Goal: Check status: Check status

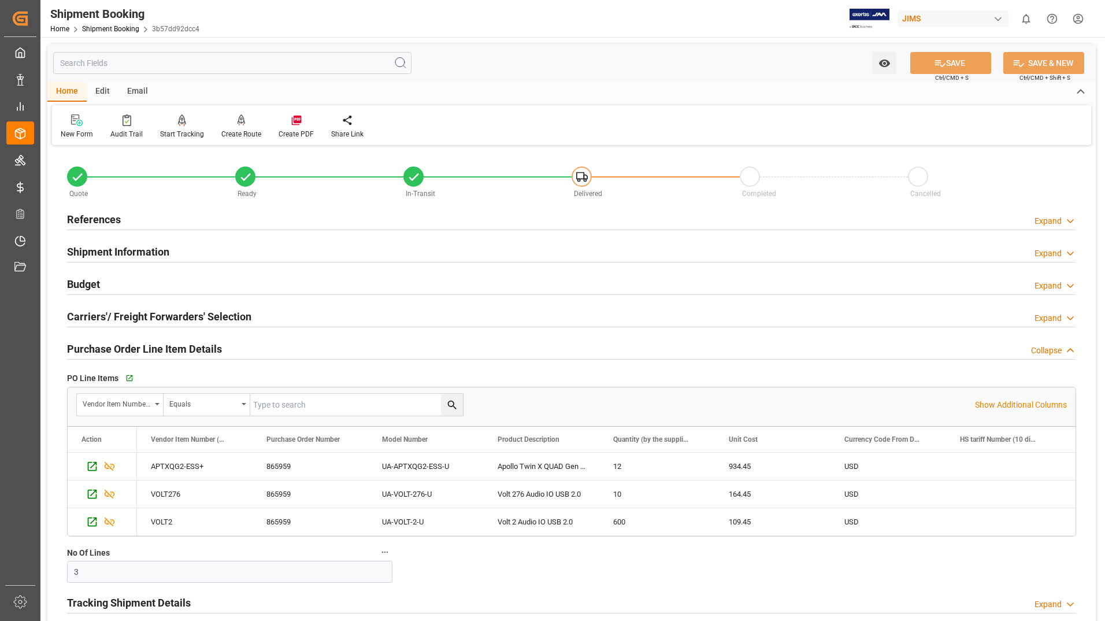
scroll to position [693, 0]
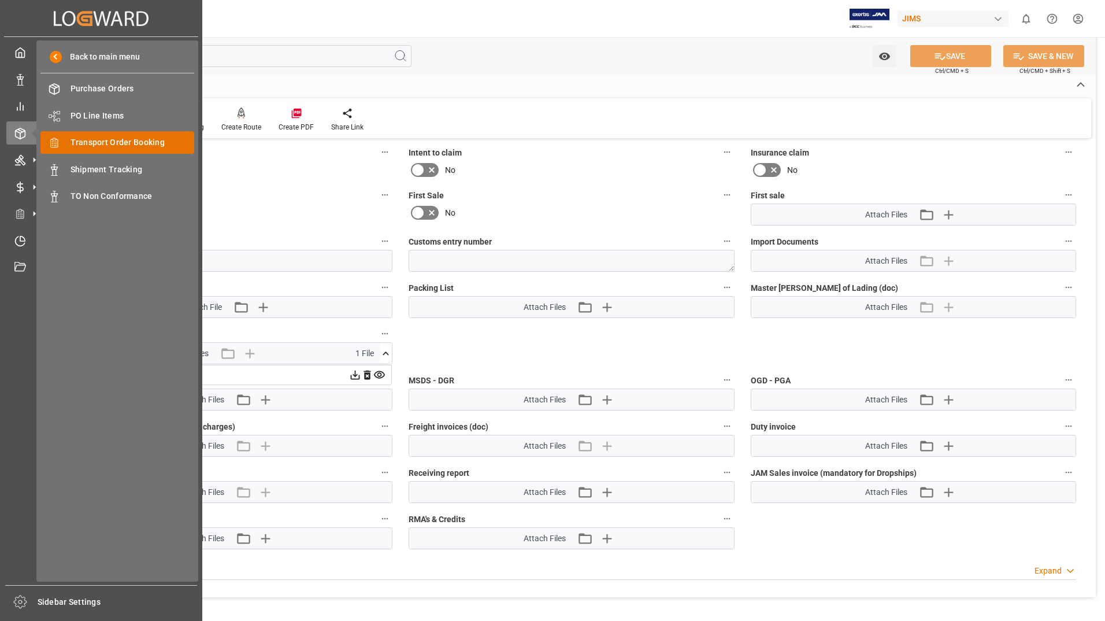
click at [82, 140] on span "Transport Order Booking" at bounding box center [133, 142] width 124 height 12
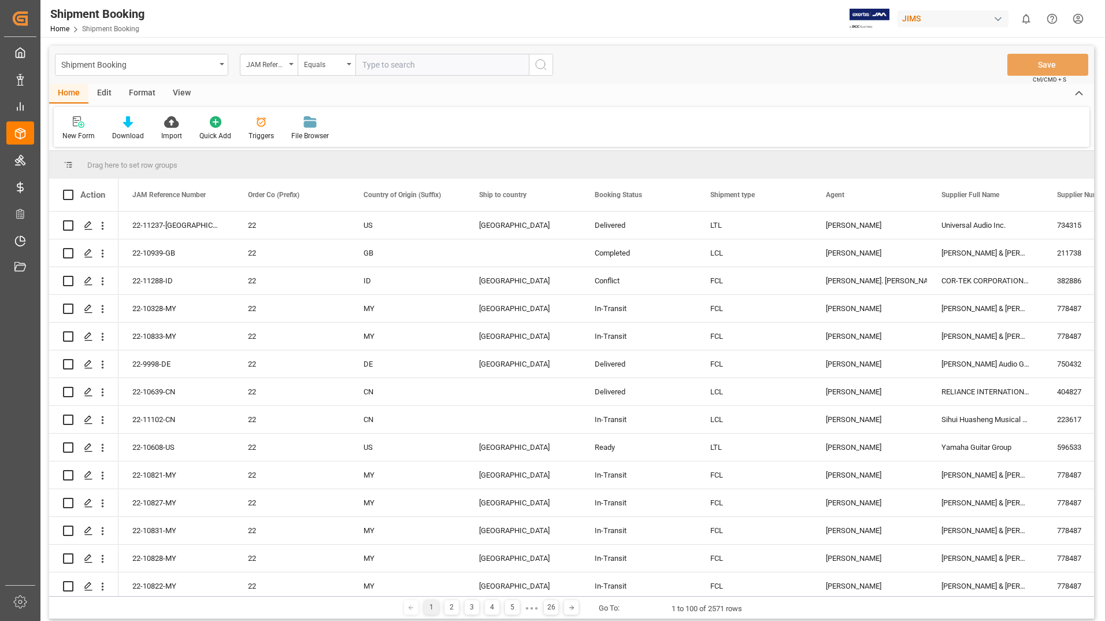
click at [403, 62] on input "text" at bounding box center [441, 65] width 173 height 22
type input "22-11237-[GEOGRAPHIC_DATA]"
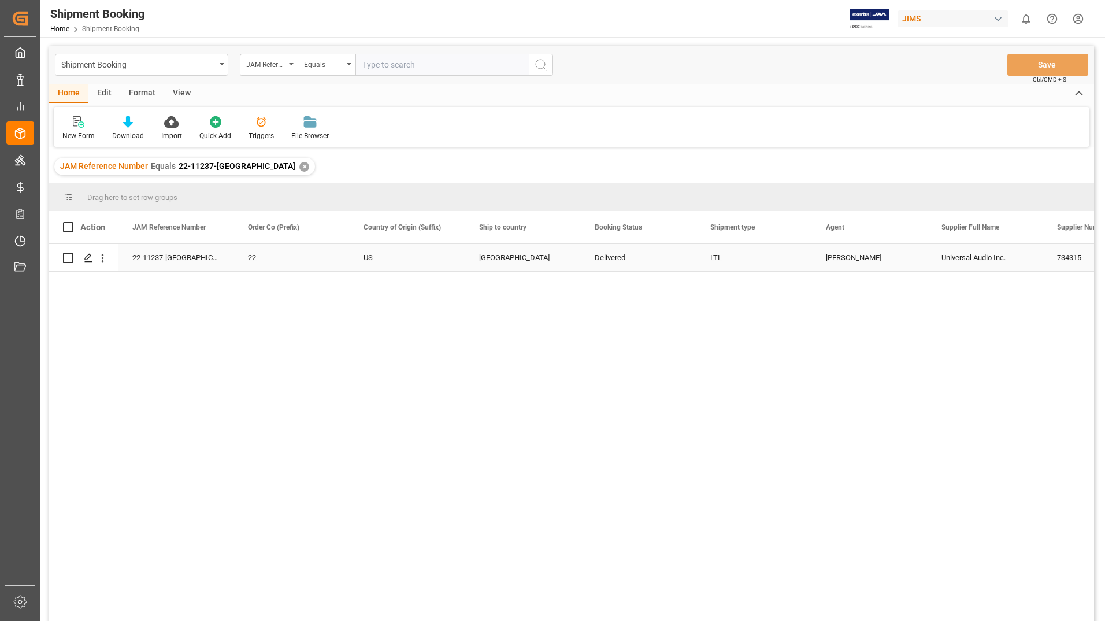
click at [68, 258] on input "Press Space to toggle row selection (unchecked)" at bounding box center [68, 258] width 10 height 10
checkbox input "true"
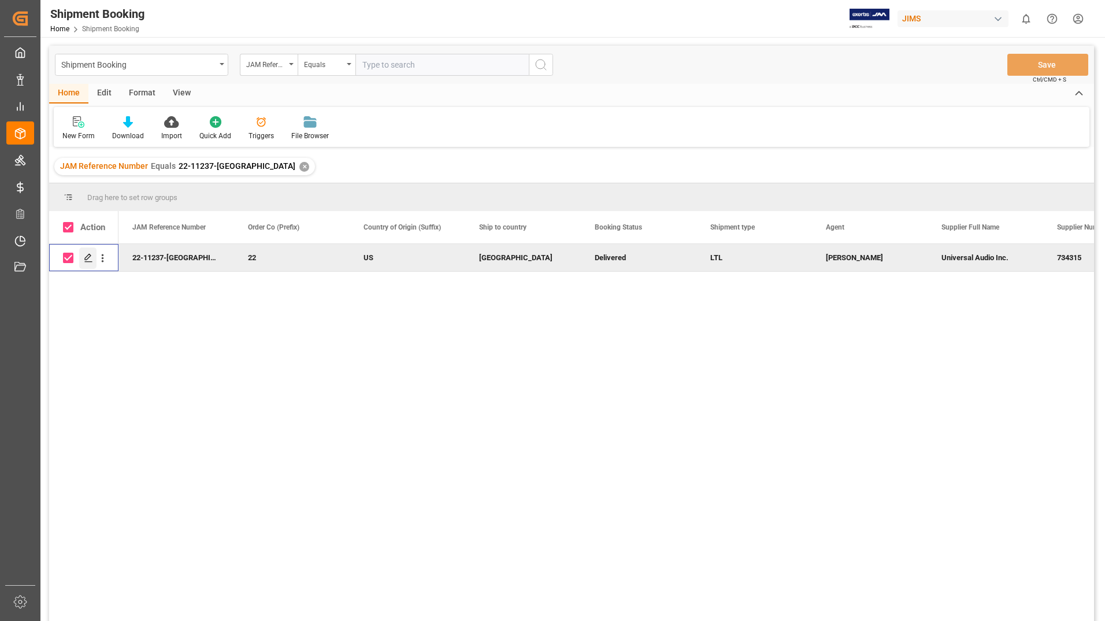
click at [87, 257] on polygon "Press SPACE to deselect this row." at bounding box center [88, 257] width 6 height 6
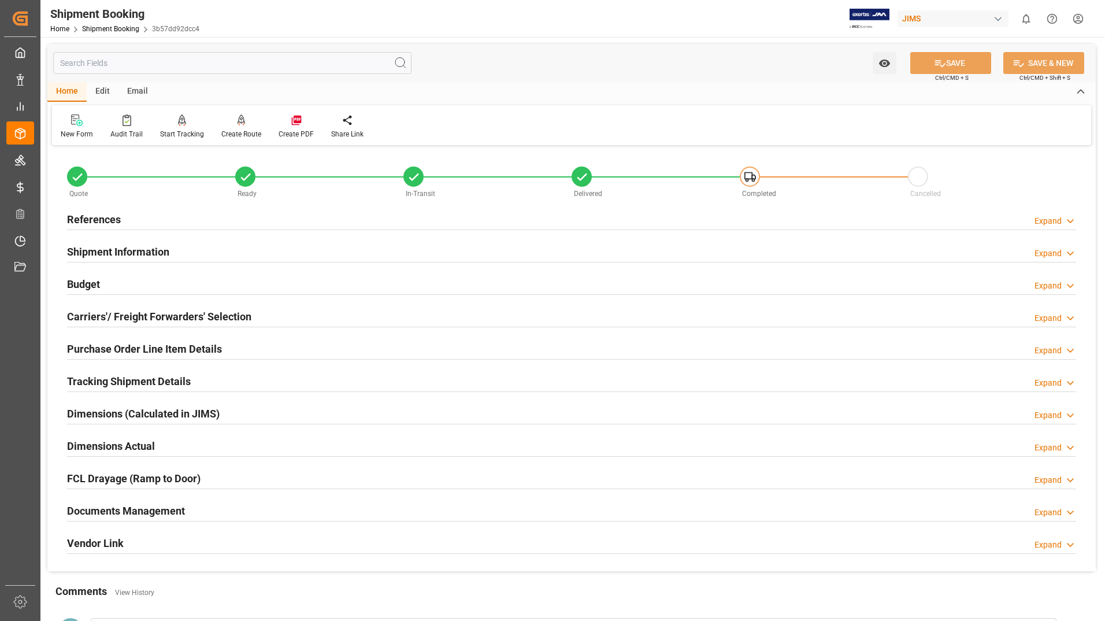
click at [170, 506] on h2 "Documents Management" at bounding box center [126, 511] width 118 height 16
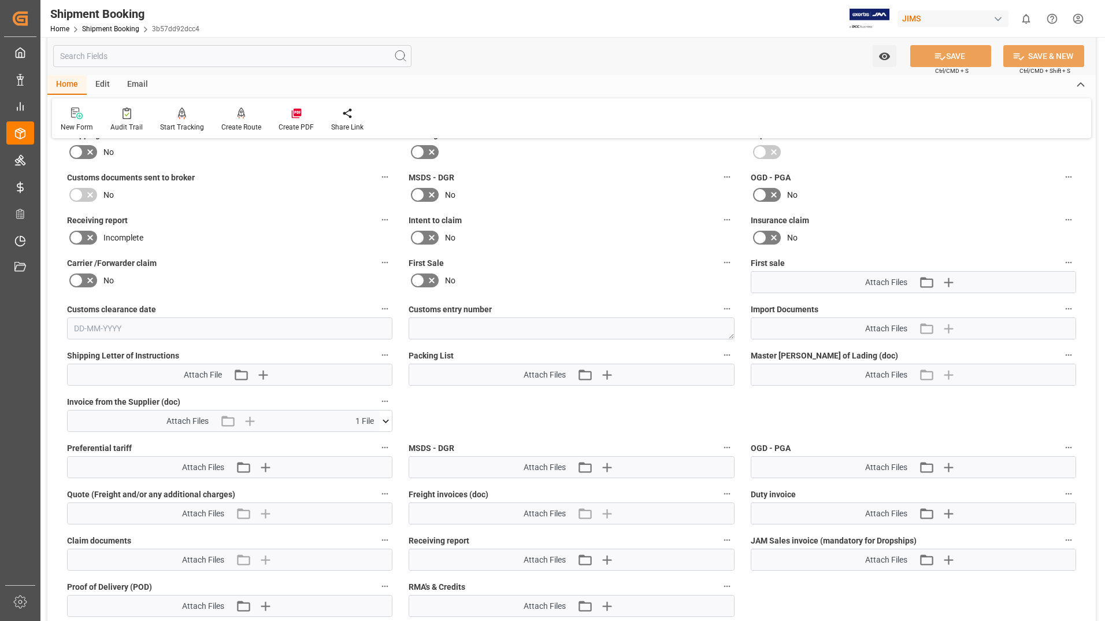
scroll to position [520, 0]
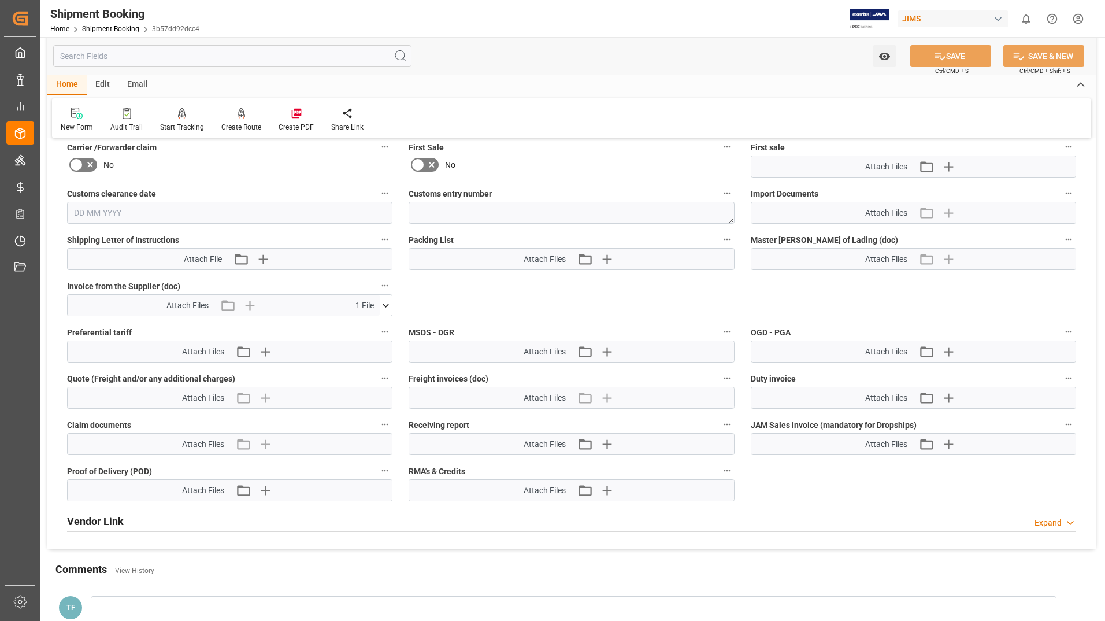
click at [387, 301] on icon at bounding box center [386, 305] width 12 height 12
click at [380, 324] on icon at bounding box center [379, 327] width 11 height 8
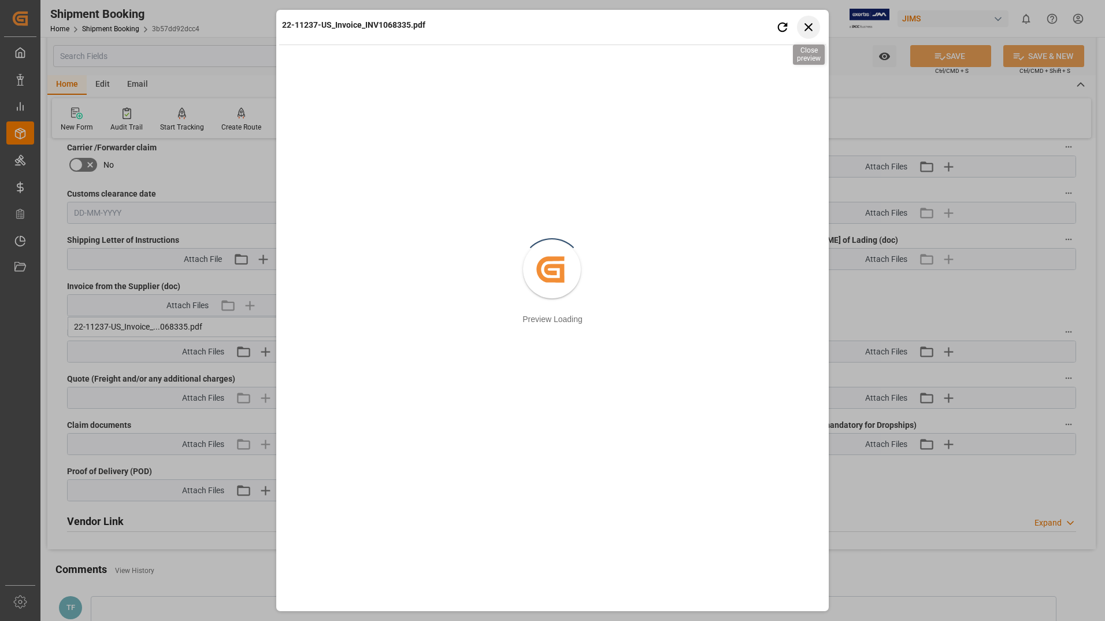
click at [806, 29] on icon "button" at bounding box center [808, 27] width 8 height 8
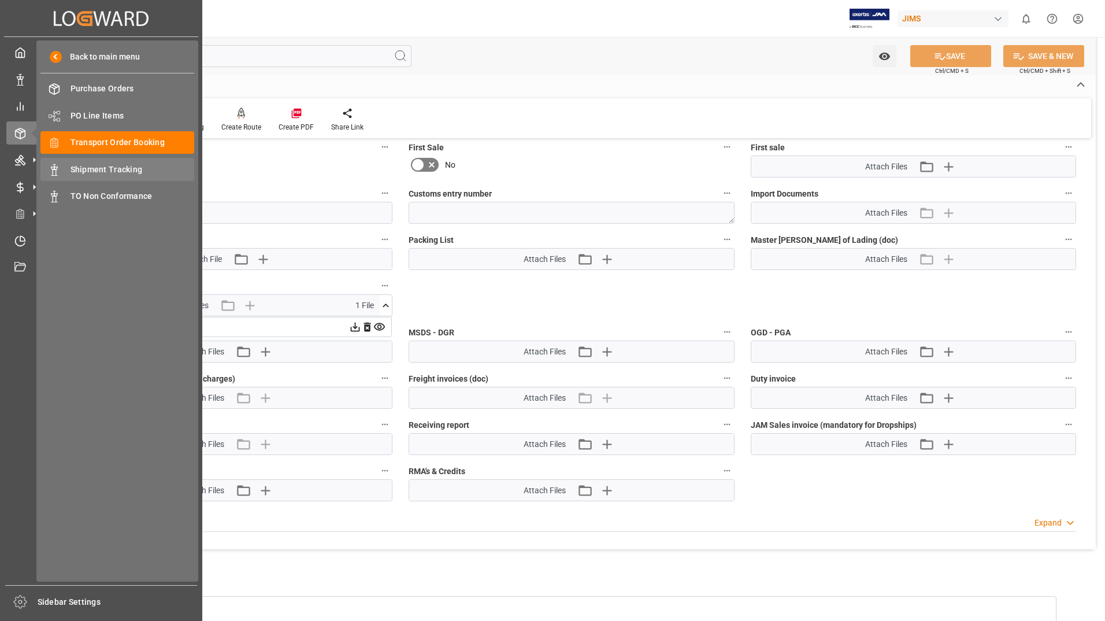
click at [131, 170] on span "Shipment Tracking" at bounding box center [133, 170] width 124 height 12
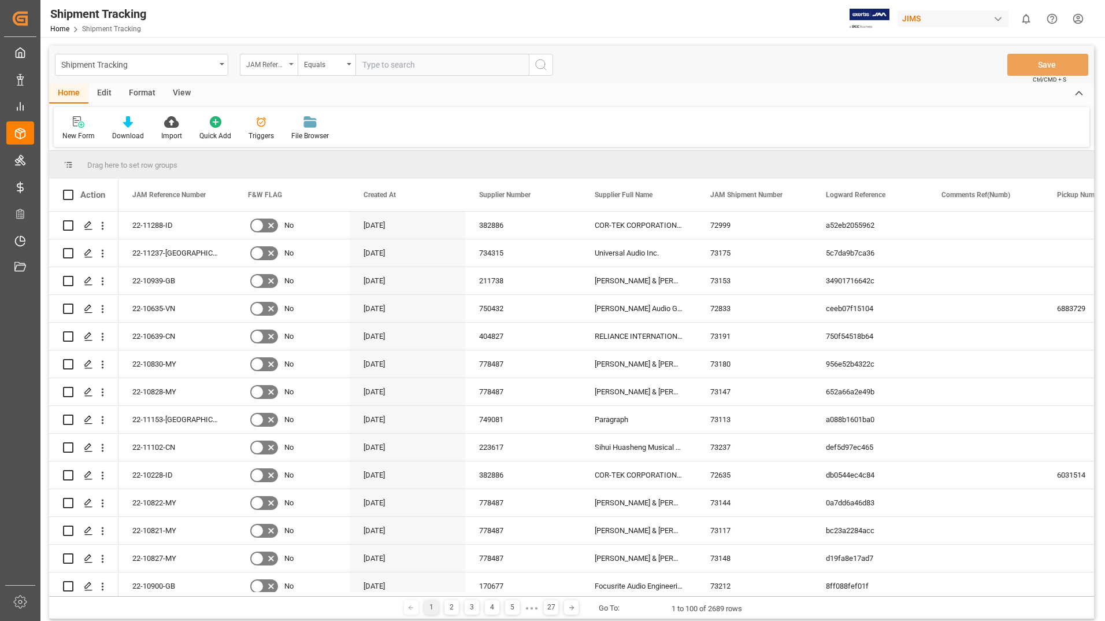
click at [262, 61] on div "JAM Reference Number" at bounding box center [265, 63] width 39 height 13
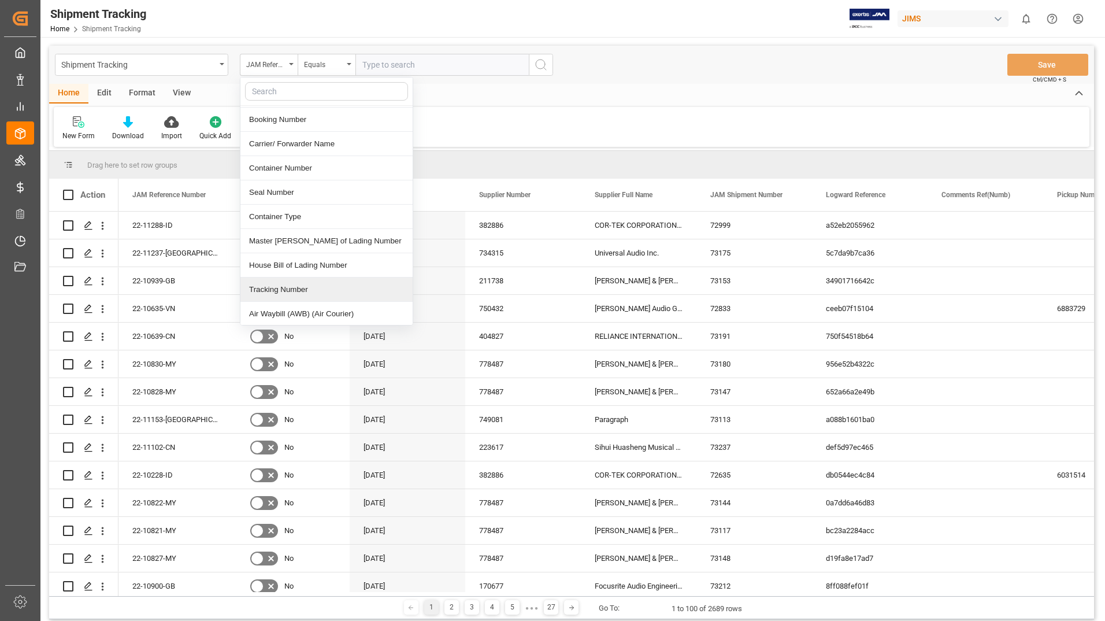
scroll to position [462, 0]
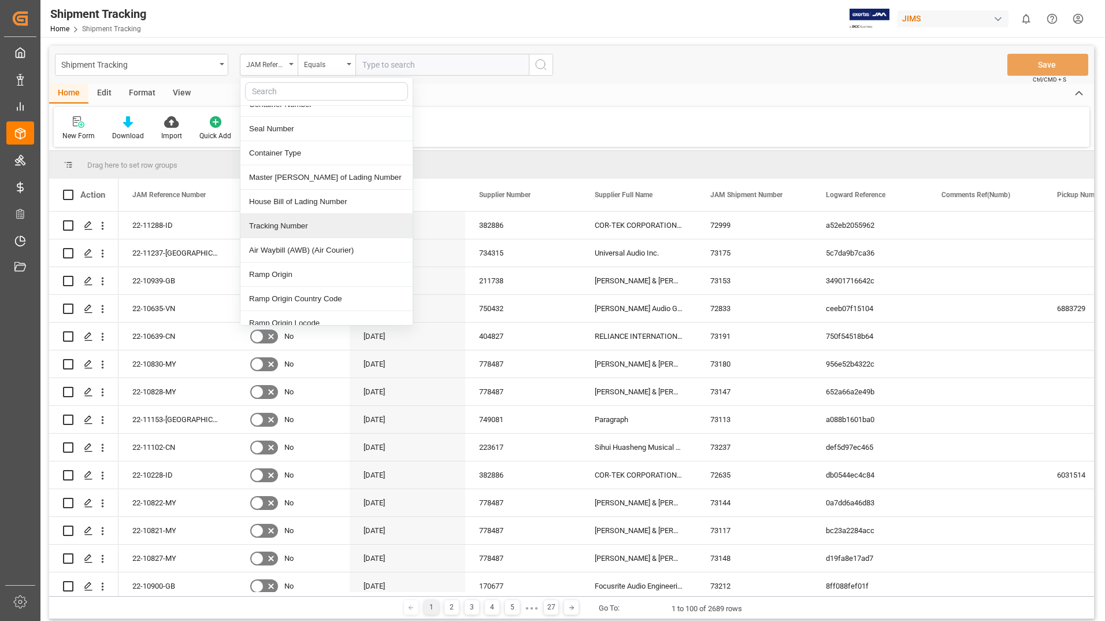
click at [308, 214] on div "Tracking Number" at bounding box center [326, 226] width 172 height 24
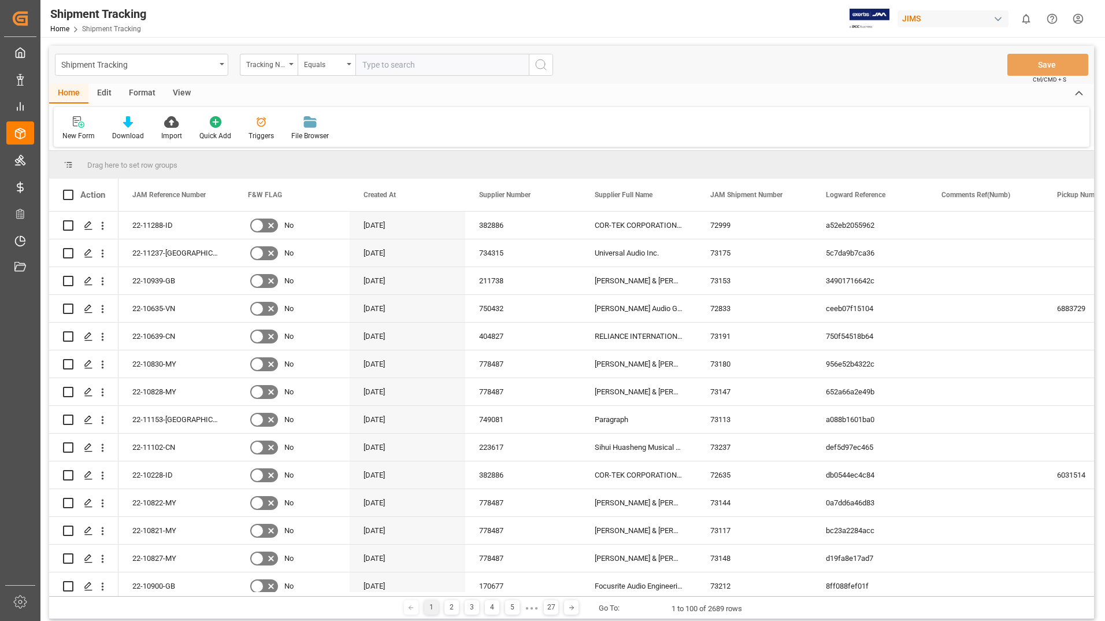
click at [418, 64] on input "text" at bounding box center [441, 65] width 173 height 22
type input "884609971900"
click at [540, 66] on icon "search button" at bounding box center [541, 65] width 14 height 14
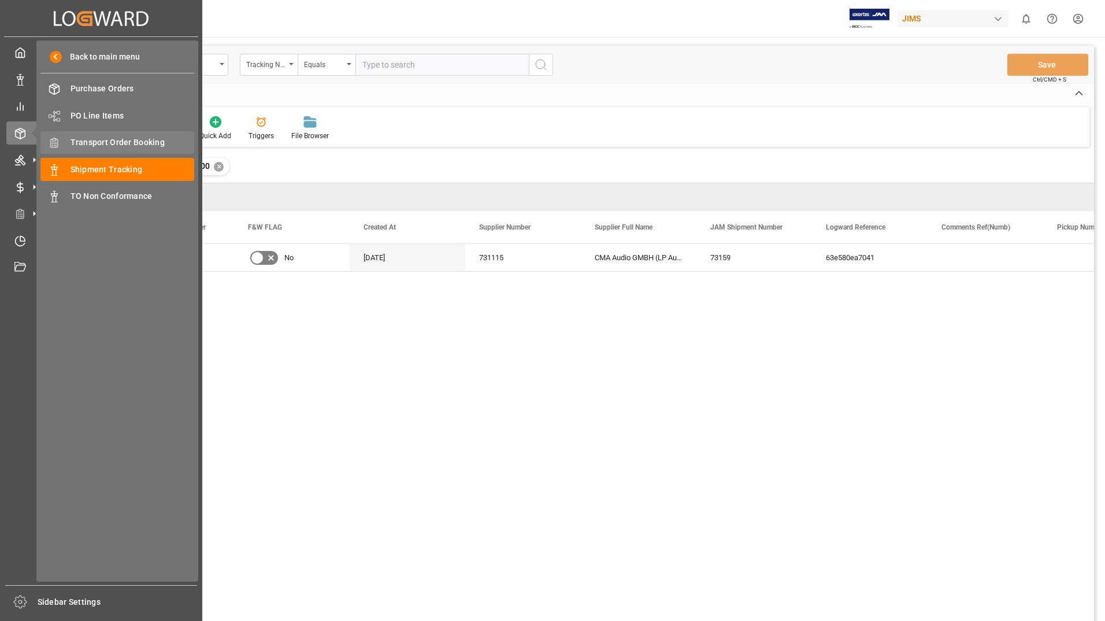
click at [124, 148] on span "Transport Order Booking" at bounding box center [133, 142] width 124 height 12
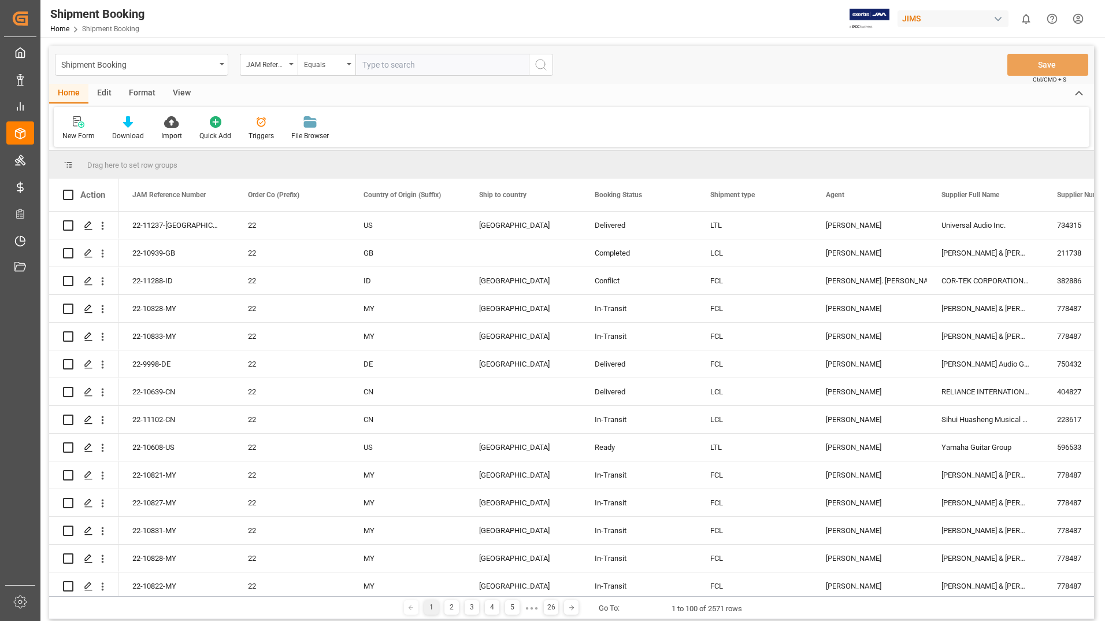
click at [451, 69] on input "text" at bounding box center [441, 65] width 173 height 22
type input "22-11204-DE"
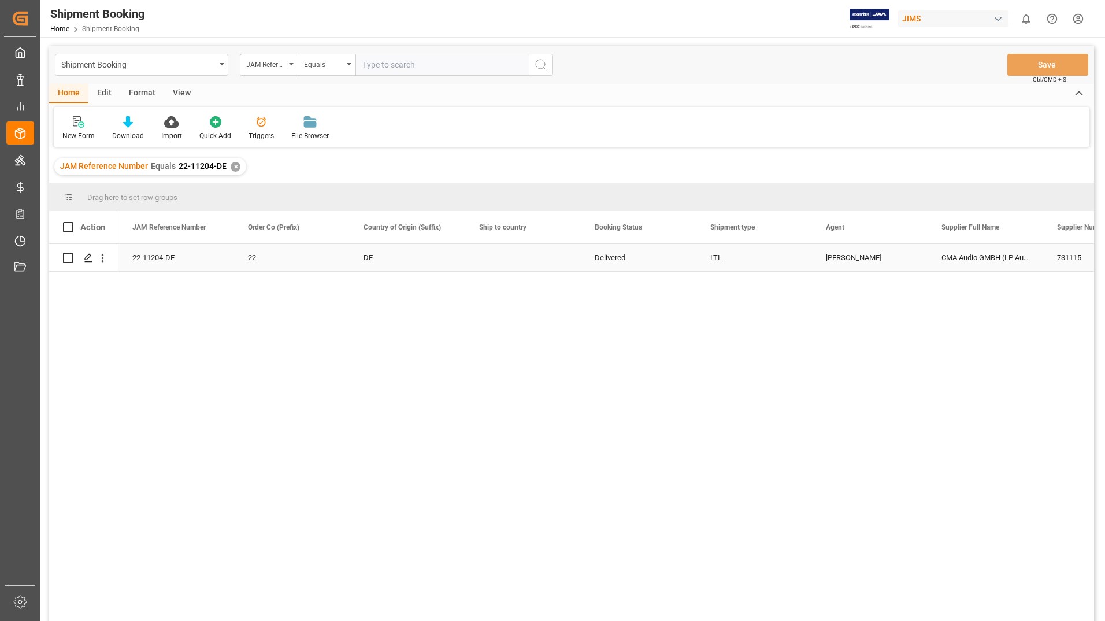
click at [71, 257] on input "Press Space to toggle row selection (unchecked)" at bounding box center [68, 258] width 10 height 10
checkbox input "true"
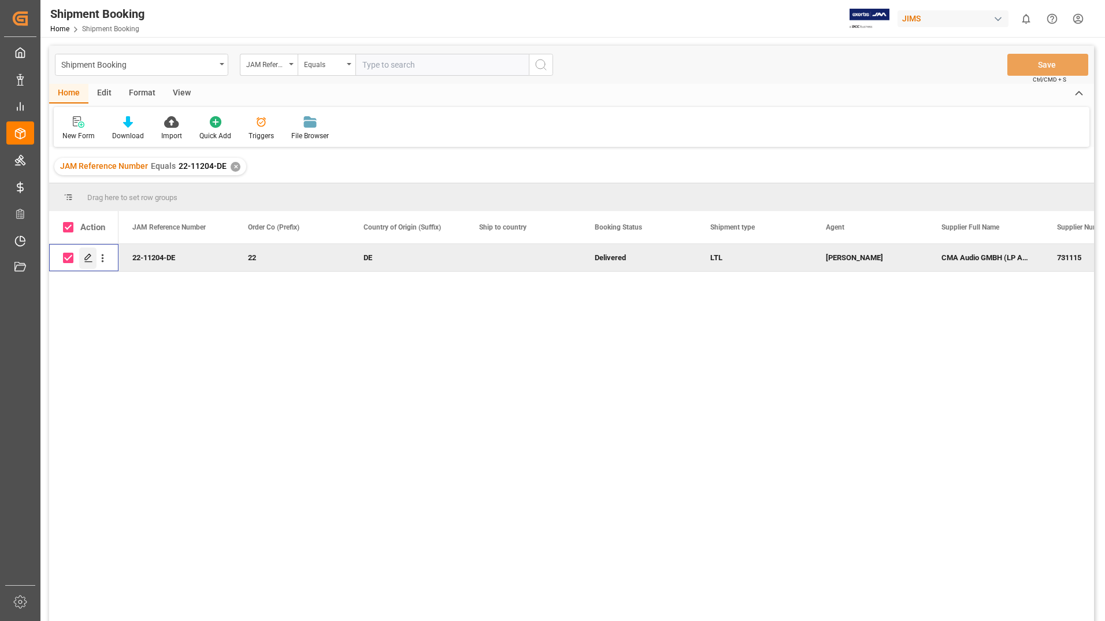
click at [88, 257] on icon "Press SPACE to deselect this row." at bounding box center [88, 257] width 9 height 9
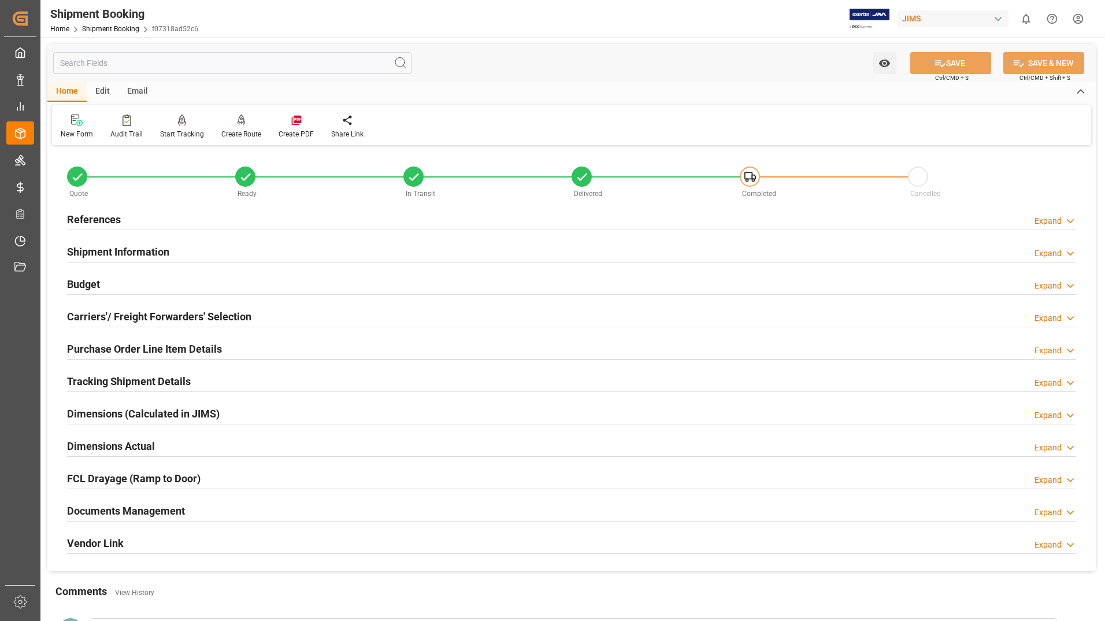
click at [123, 513] on h2 "Documents Management" at bounding box center [126, 511] width 118 height 16
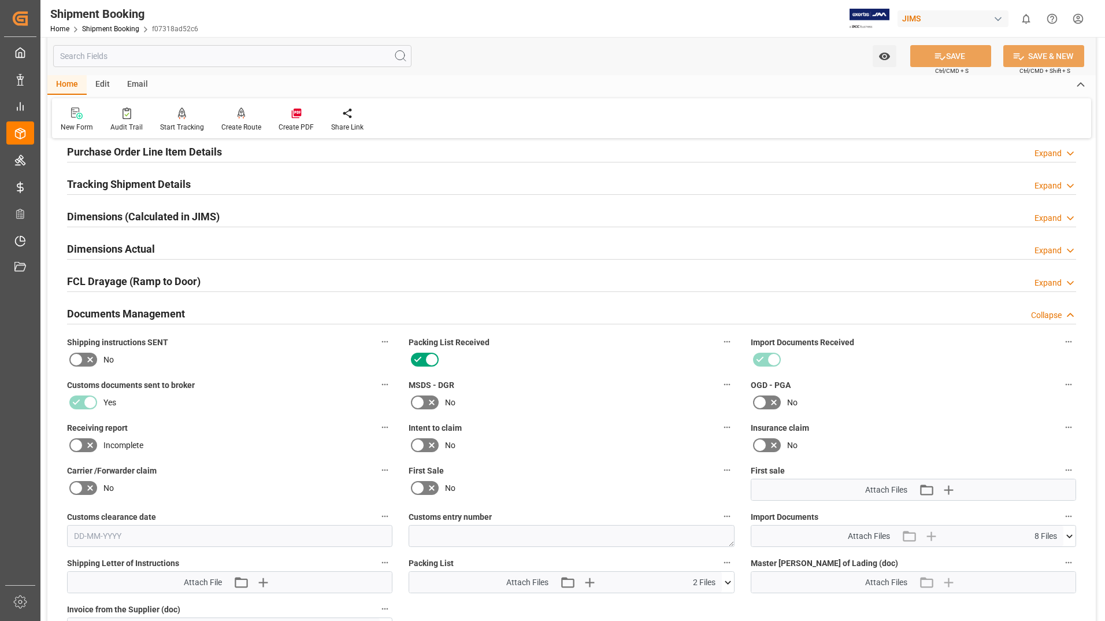
scroll to position [405, 0]
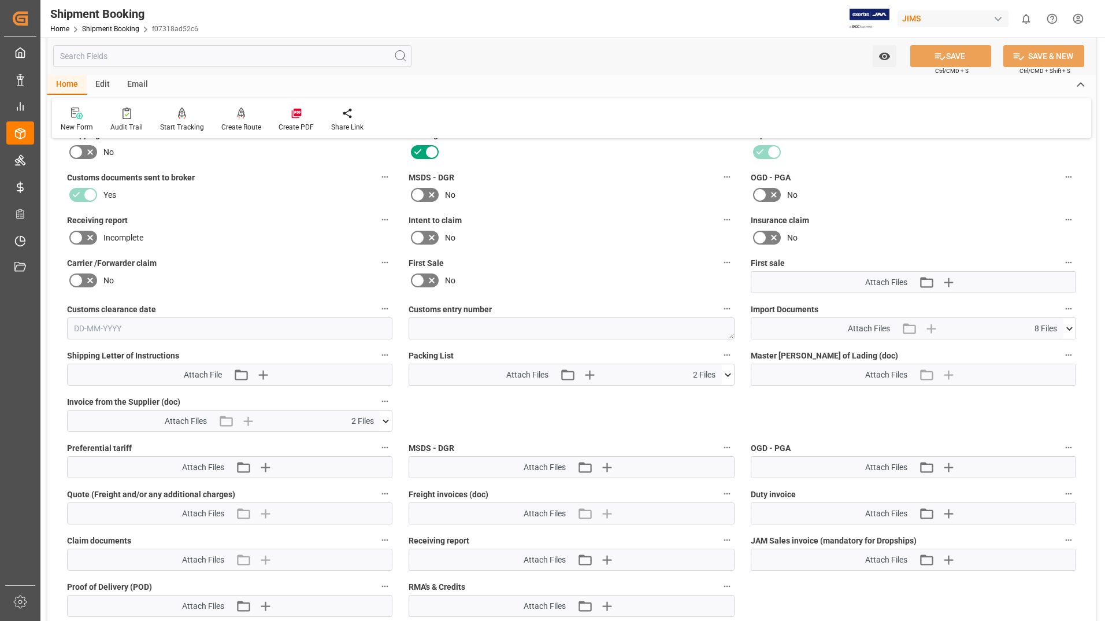
click at [727, 372] on icon at bounding box center [728, 375] width 12 height 12
click at [720, 394] on icon at bounding box center [721, 396] width 12 height 12
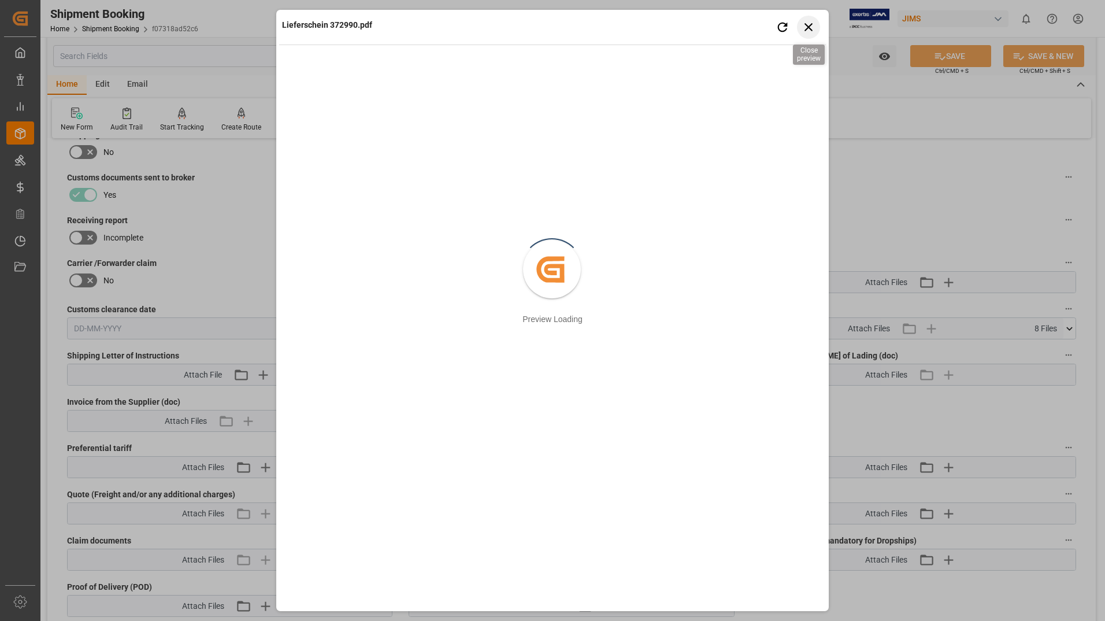
click at [807, 23] on icon "button" at bounding box center [809, 27] width 14 height 14
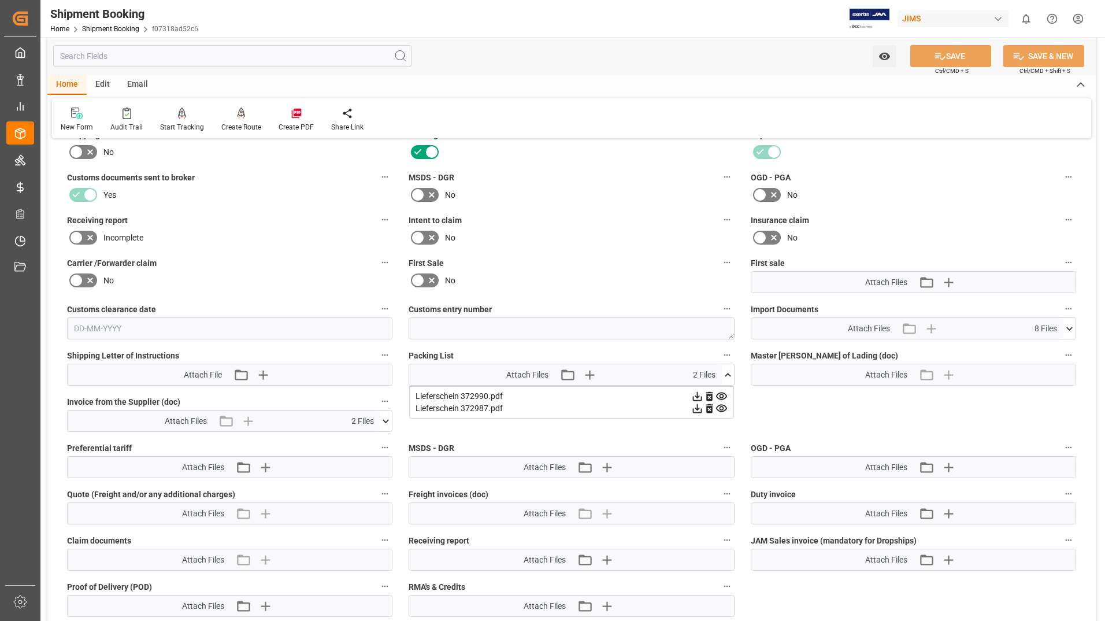
click at [721, 406] on icon at bounding box center [721, 409] width 11 height 8
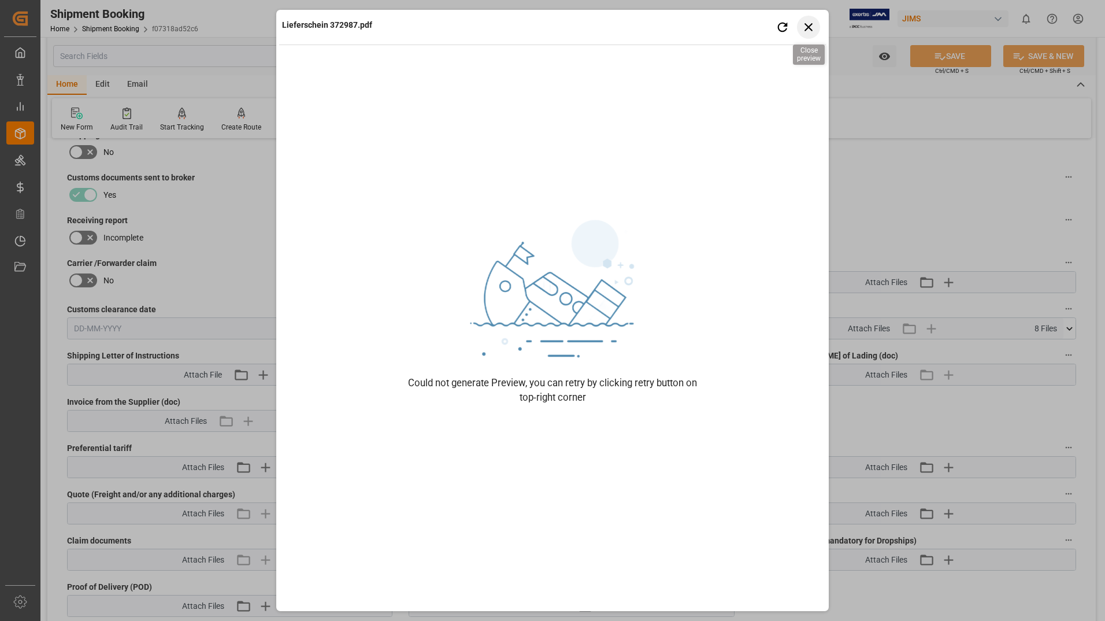
click at [807, 28] on icon "button" at bounding box center [808, 27] width 8 height 8
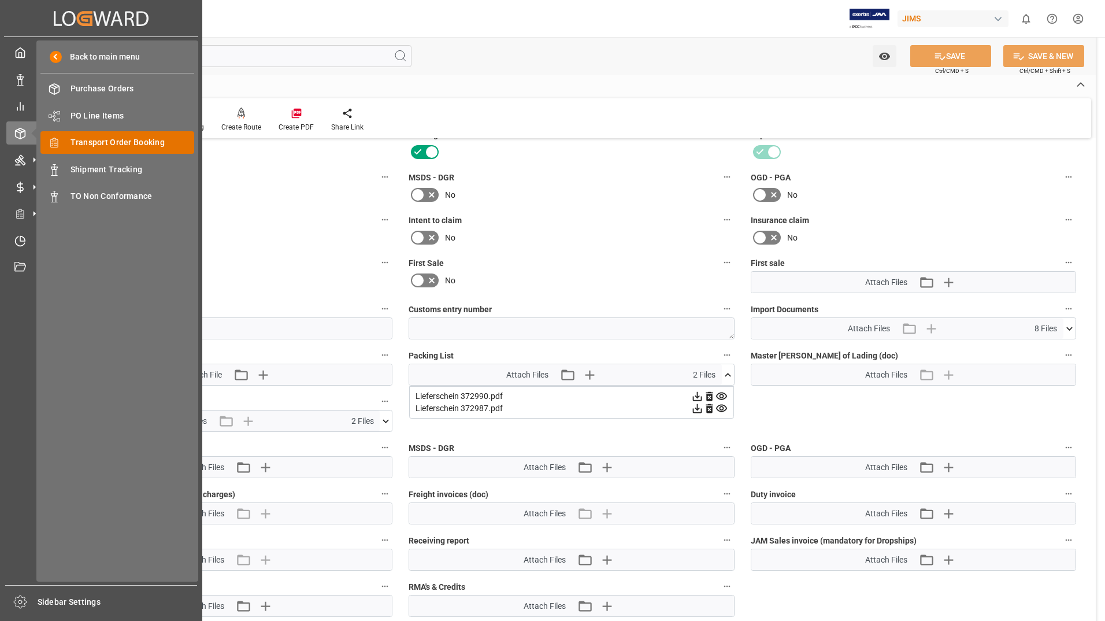
click at [95, 144] on span "Transport Order Booking" at bounding box center [133, 142] width 124 height 12
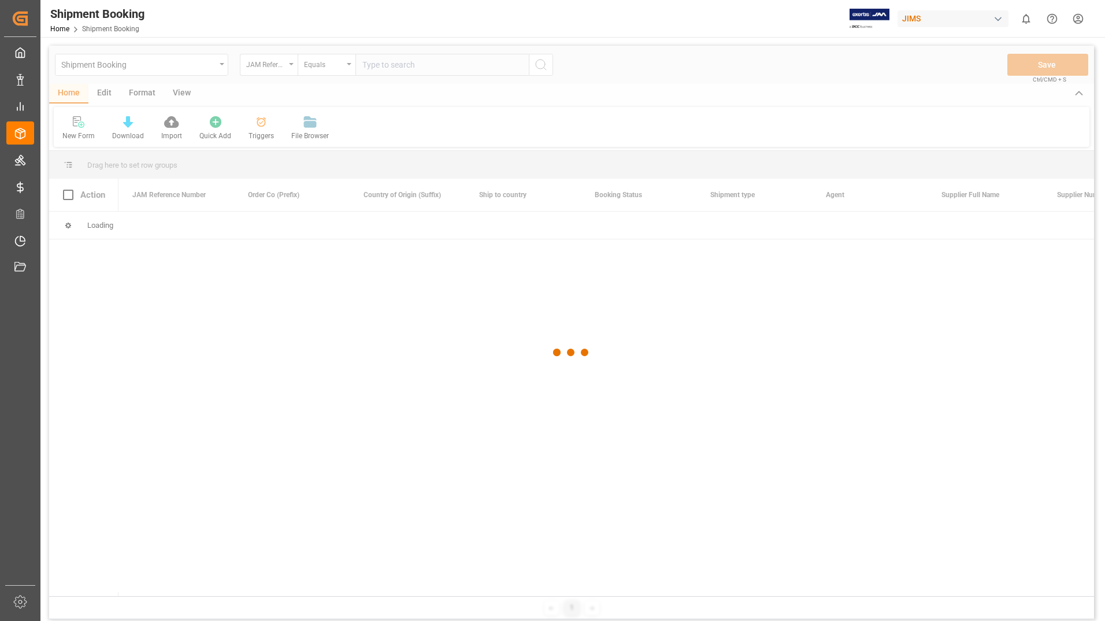
click at [397, 62] on div at bounding box center [571, 353] width 1045 height 614
click at [398, 64] on div at bounding box center [571, 353] width 1045 height 614
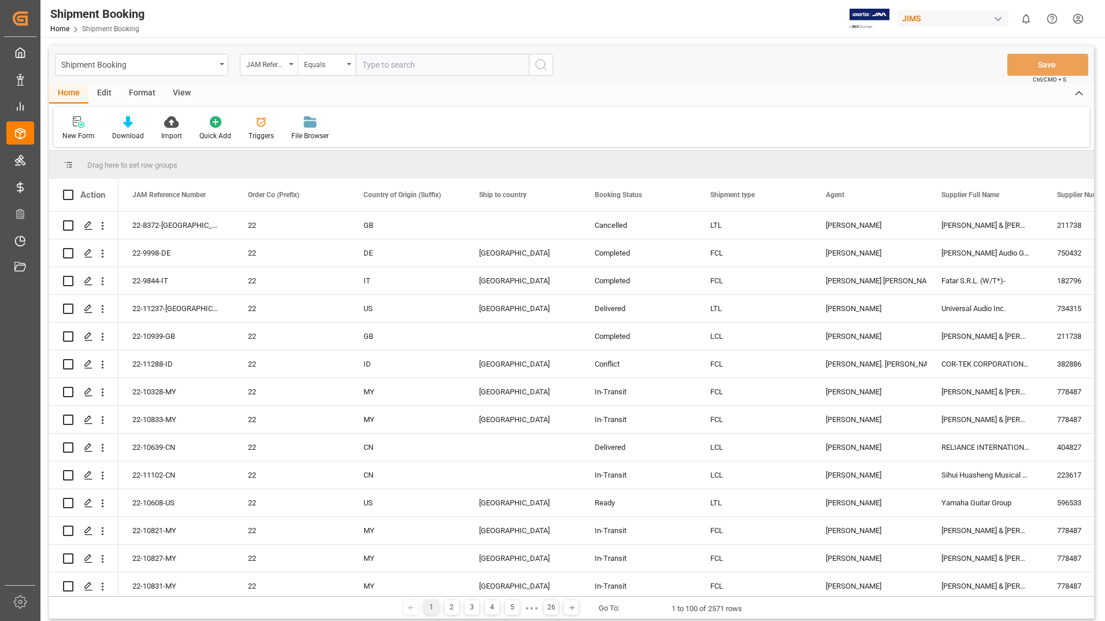
click at [454, 69] on input "text" at bounding box center [441, 65] width 173 height 22
paste input "6910318590"
type input "6910318590"
click at [542, 64] on icon "search button" at bounding box center [541, 65] width 14 height 14
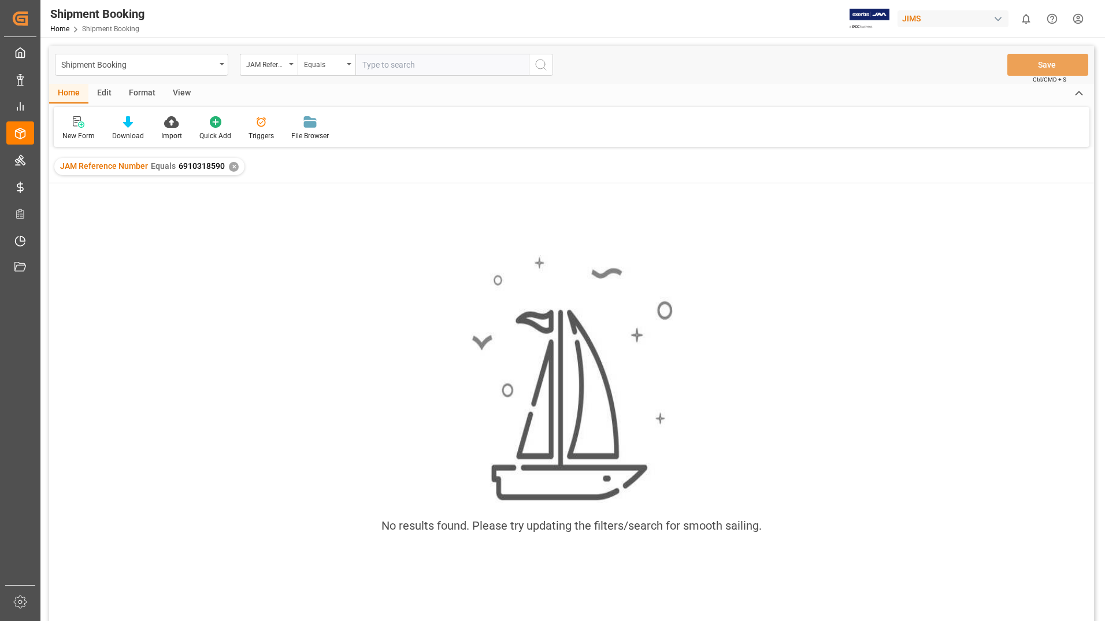
click at [472, 67] on input "text" at bounding box center [441, 65] width 173 height 22
click at [227, 66] on div "Shipment Booking" at bounding box center [141, 65] width 173 height 22
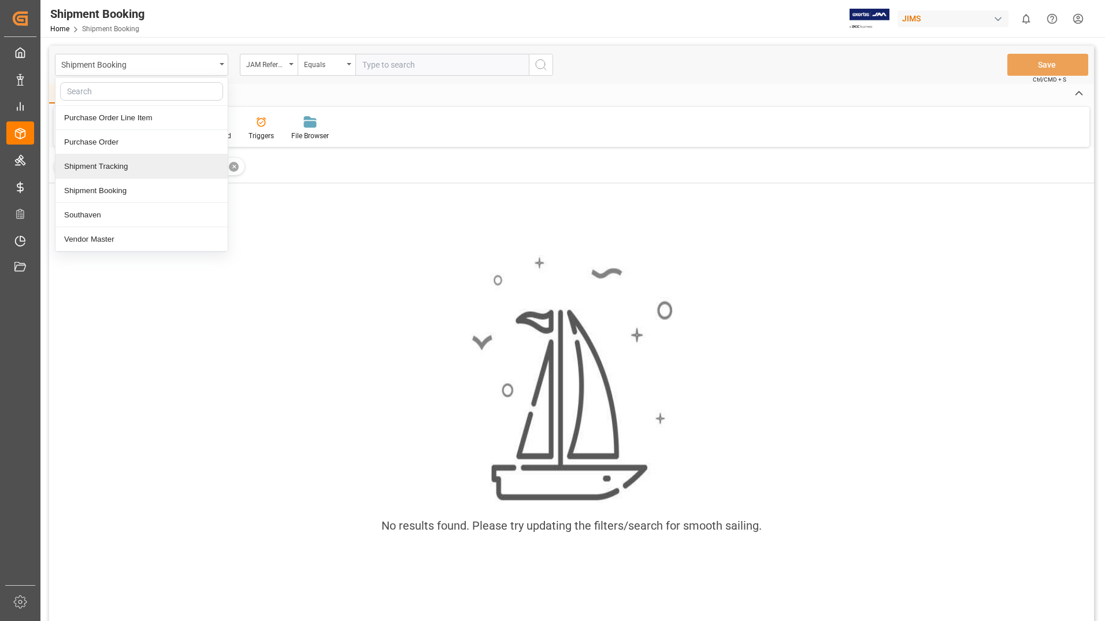
click at [165, 162] on div "Shipment Tracking" at bounding box center [141, 166] width 172 height 24
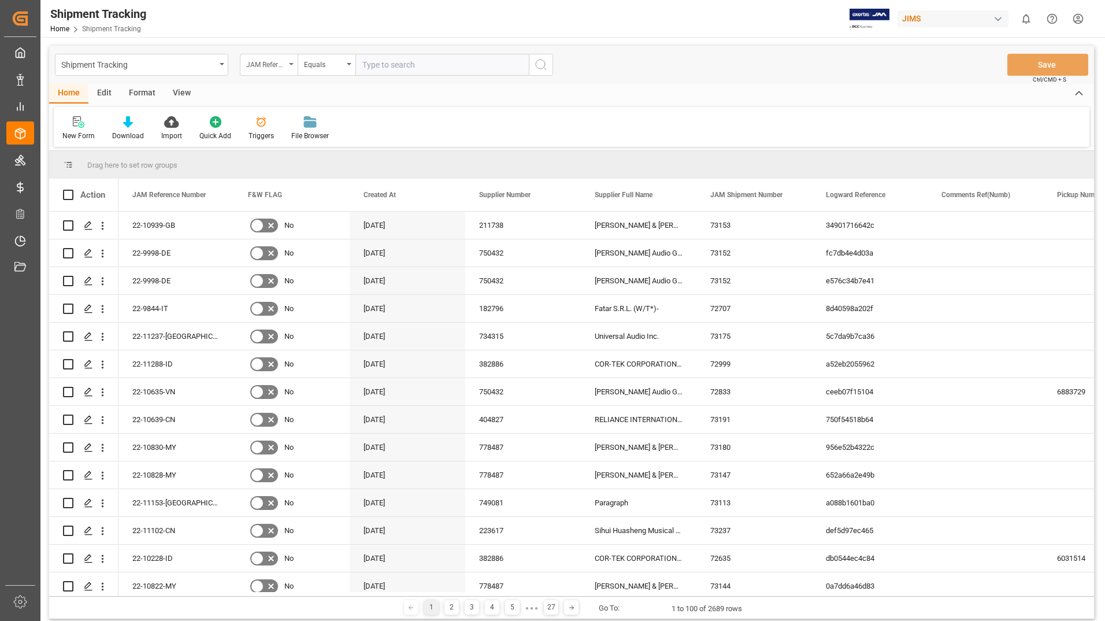
click at [285, 65] on div "JAM Reference Number" at bounding box center [265, 63] width 39 height 13
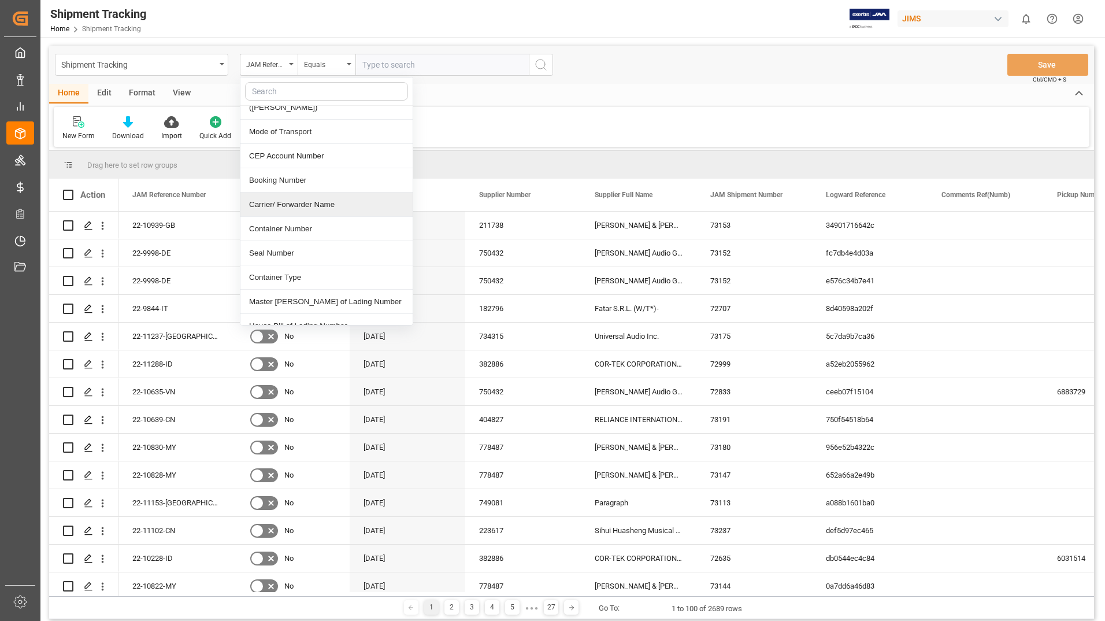
scroll to position [405, 0]
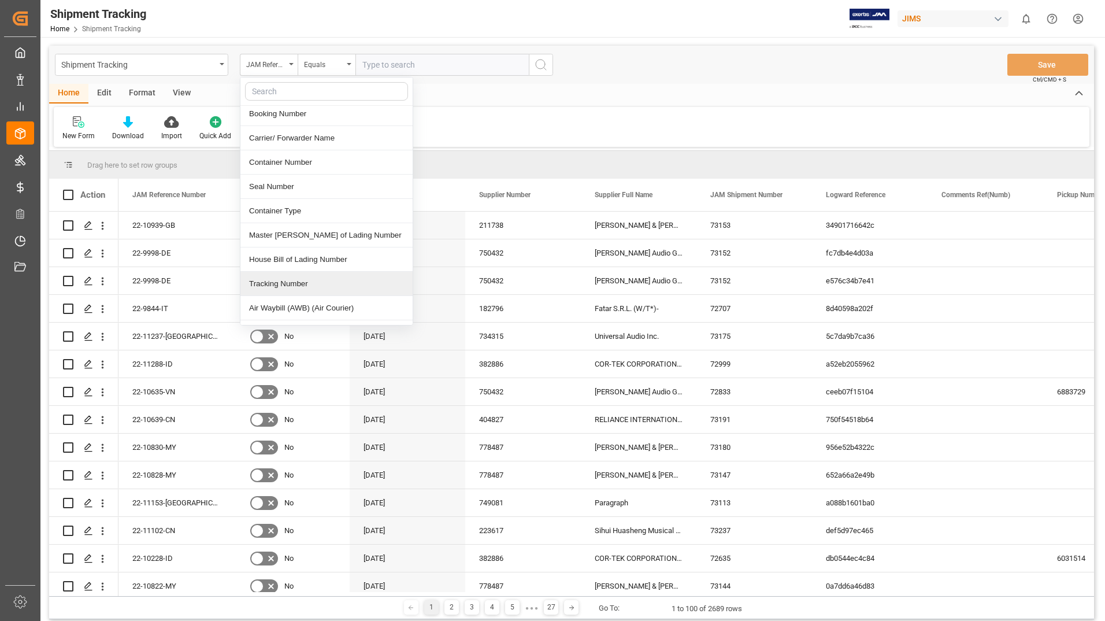
click at [293, 272] on div "Tracking Number" at bounding box center [326, 284] width 172 height 24
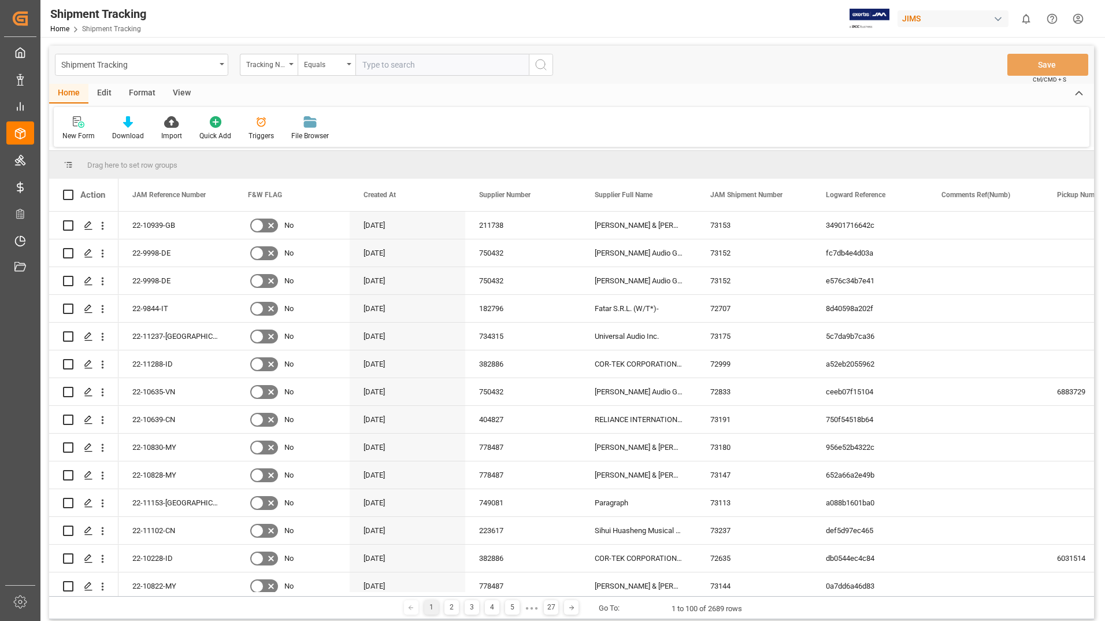
click at [410, 59] on input "text" at bounding box center [441, 65] width 173 height 22
paste input "6910318590"
type input "6910318590"
click at [537, 64] on icon "search button" at bounding box center [541, 65] width 14 height 14
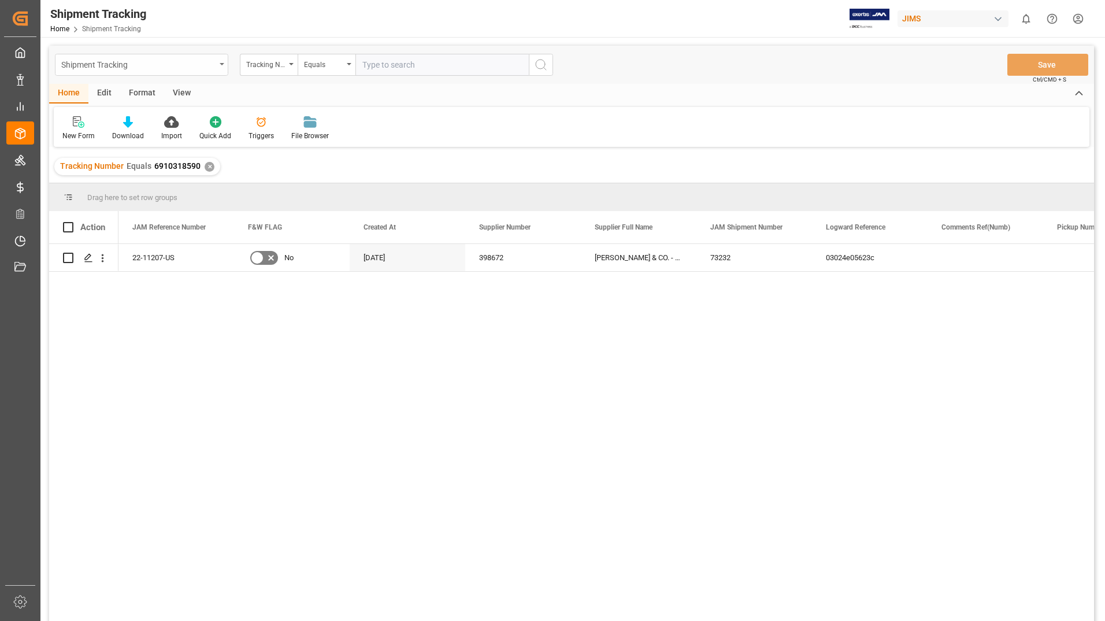
click at [212, 67] on div "Shipment Tracking" at bounding box center [138, 64] width 154 height 14
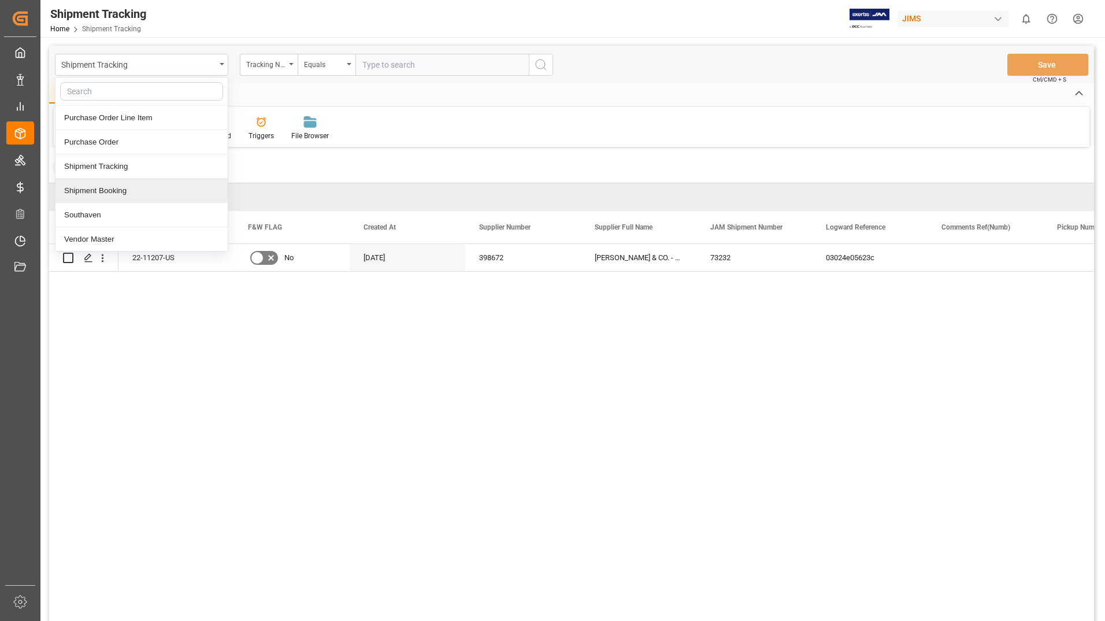
click at [151, 187] on div "Shipment Booking" at bounding box center [141, 191] width 172 height 24
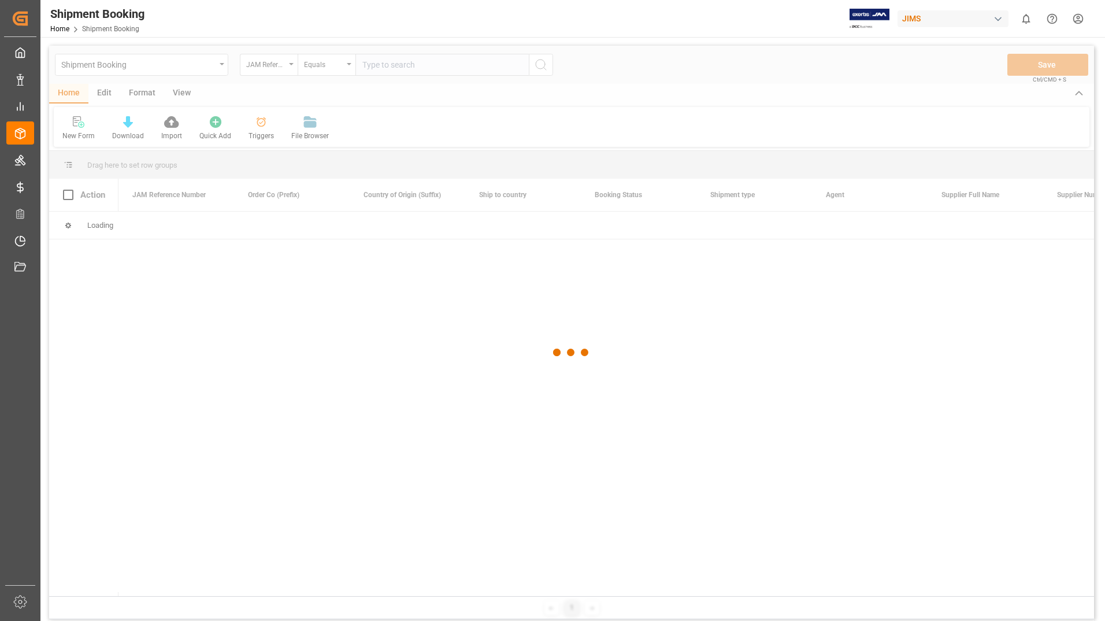
click at [391, 62] on div at bounding box center [571, 353] width 1045 height 614
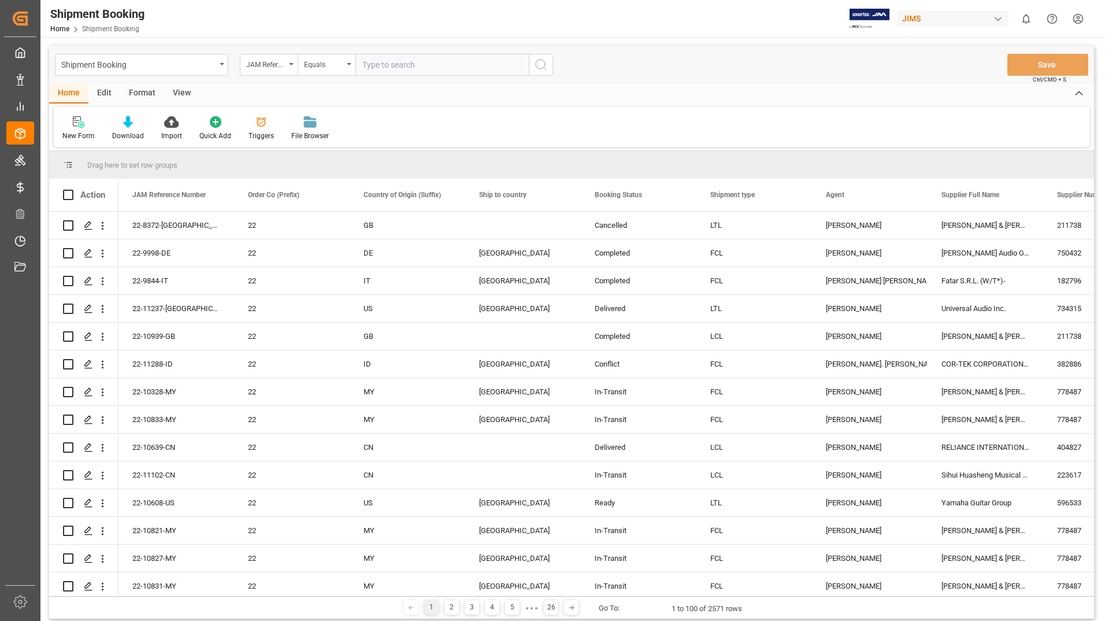
click at [391, 62] on input "text" at bounding box center [441, 65] width 173 height 22
type input "22-11207-US"
click at [541, 65] on icon "search button" at bounding box center [541, 65] width 14 height 14
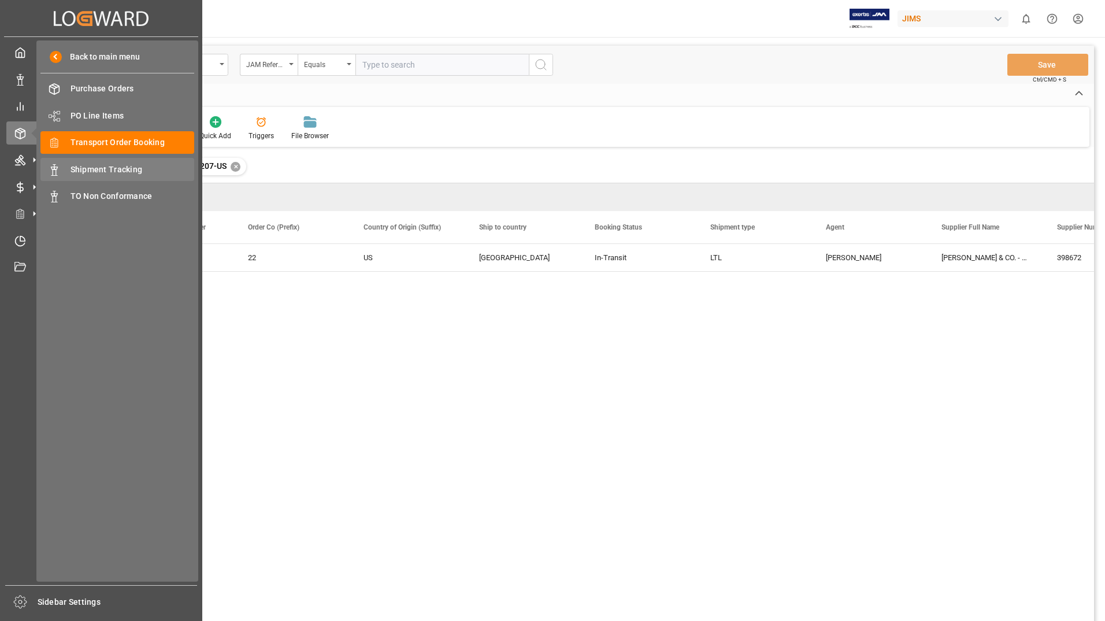
click at [106, 171] on span "Shipment Tracking" at bounding box center [133, 170] width 124 height 12
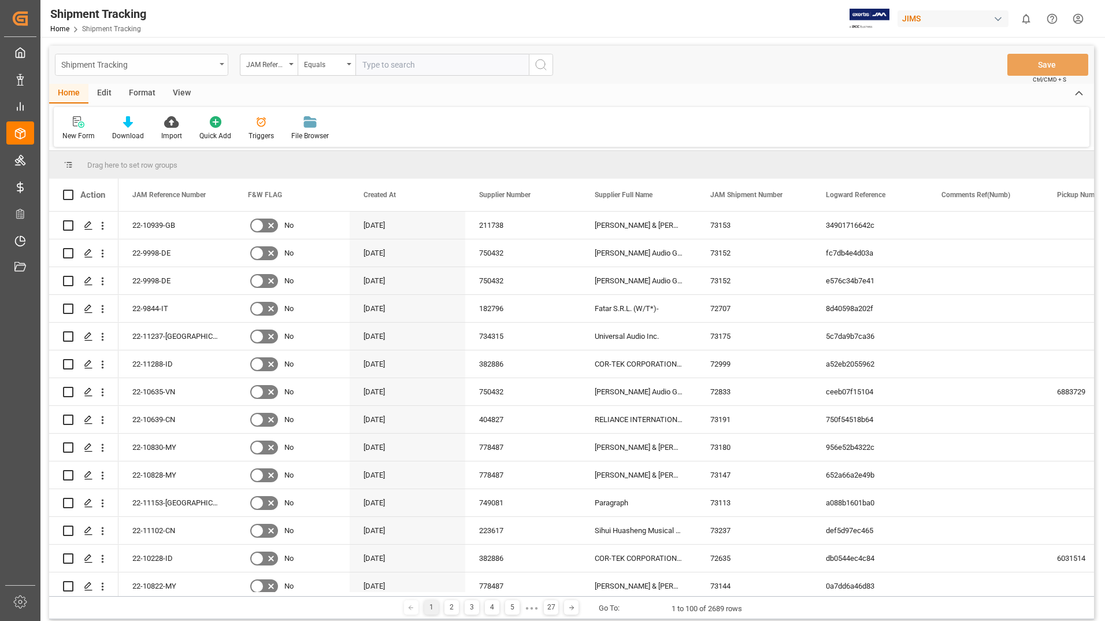
click at [213, 62] on div "Shipment Tracking" at bounding box center [138, 64] width 154 height 14
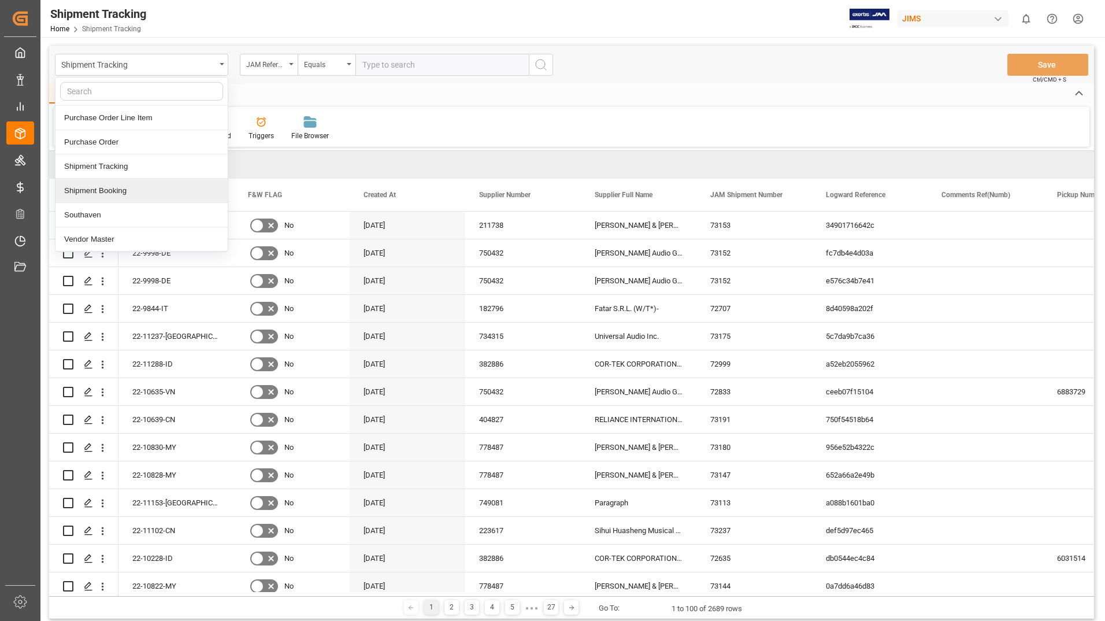
click at [142, 194] on div "Shipment Booking" at bounding box center [141, 191] width 172 height 24
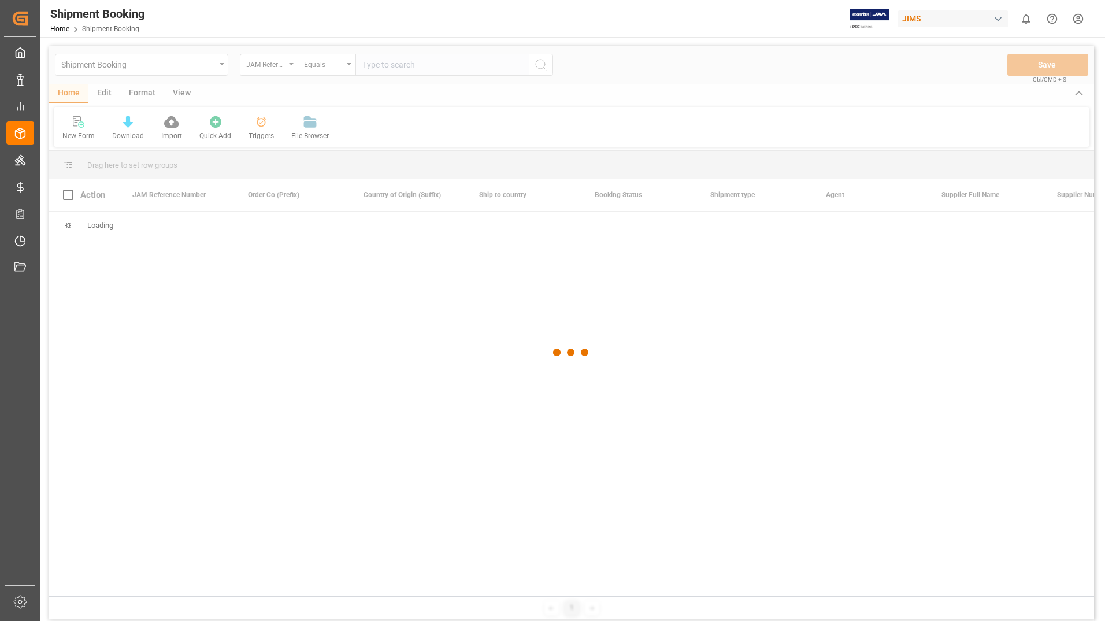
click at [409, 66] on div at bounding box center [571, 353] width 1045 height 614
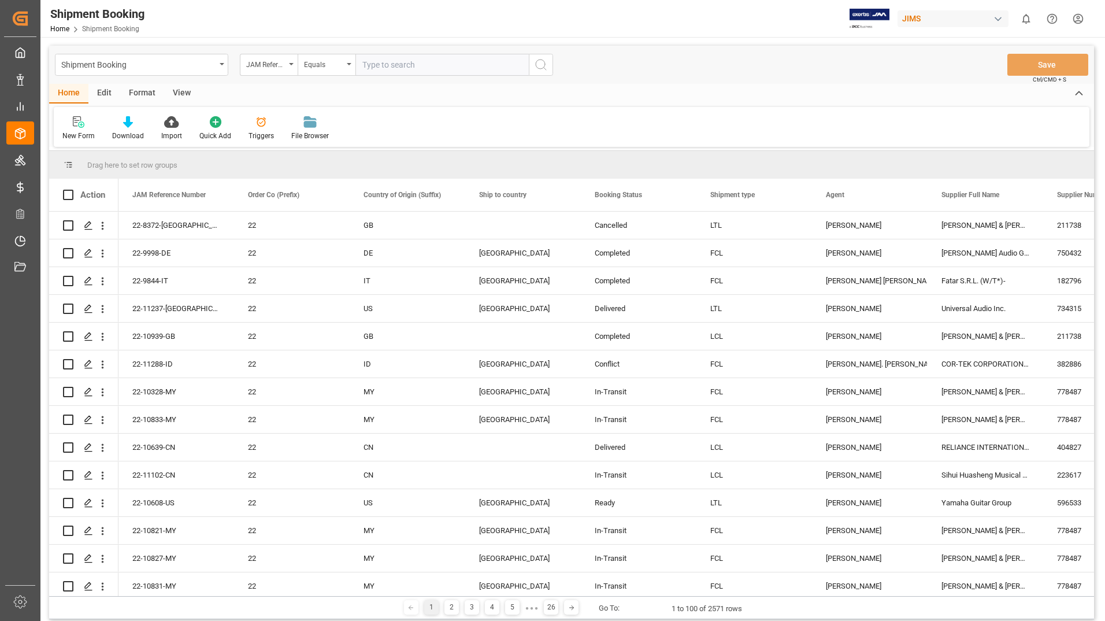
click at [412, 62] on input "text" at bounding box center [441, 65] width 173 height 22
type input "22-11207-US"
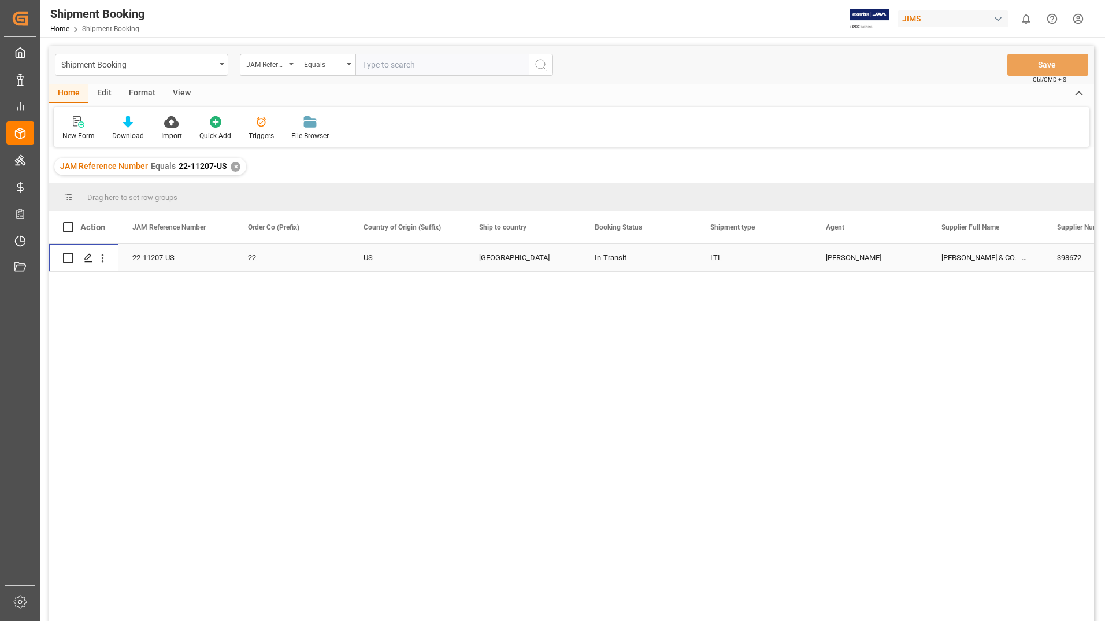
click at [72, 257] on input "Press Space to toggle row selection (unchecked)" at bounding box center [68, 258] width 10 height 10
checkbox input "true"
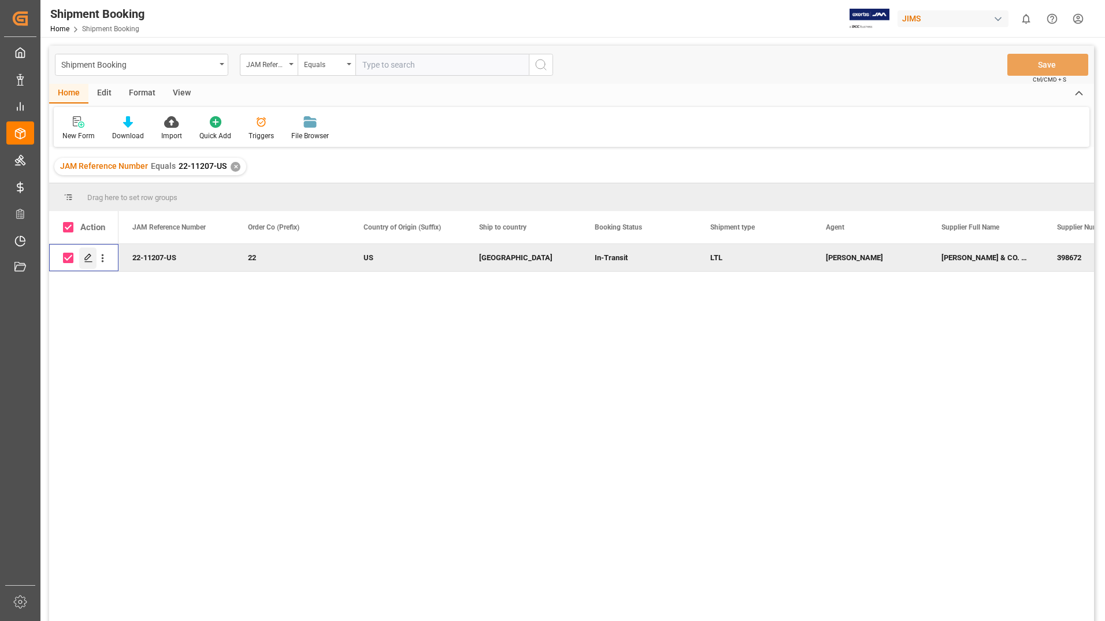
click at [83, 255] on div "Press SPACE to deselect this row." at bounding box center [87, 257] width 17 height 21
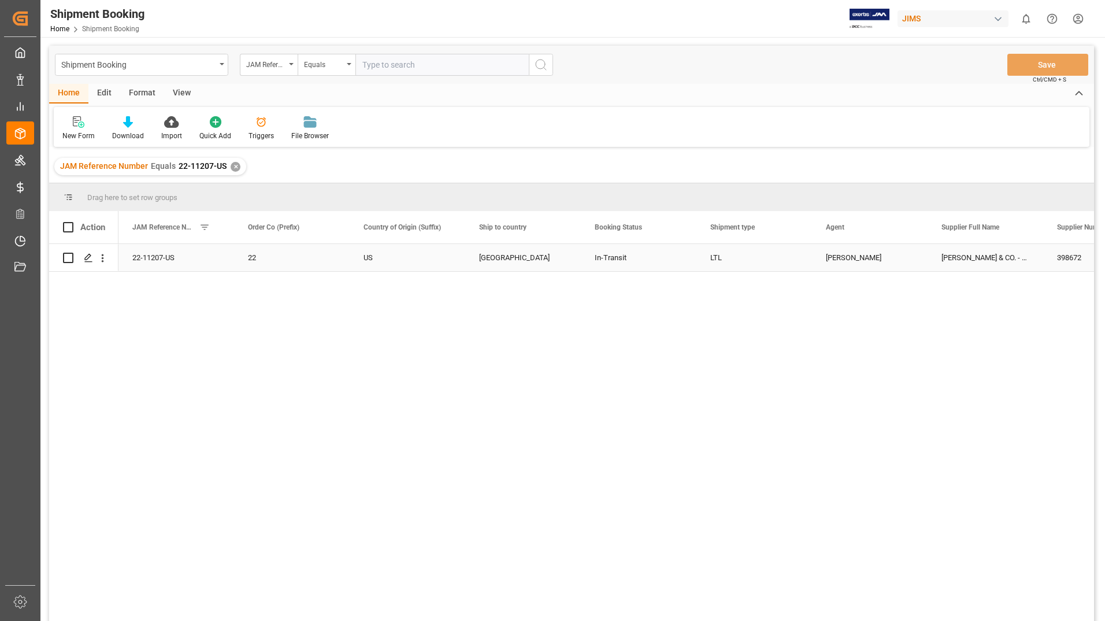
click at [65, 258] on input "Press Space to toggle row selection (unchecked)" at bounding box center [68, 258] width 10 height 10
checkbox input "true"
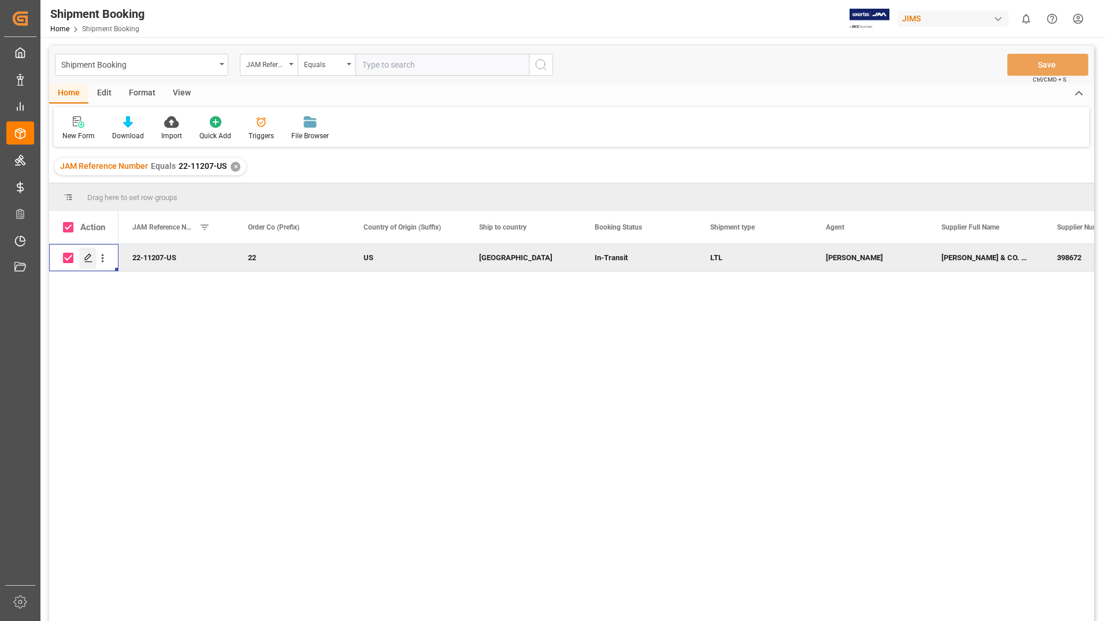
click at [87, 257] on icon "Press SPACE to deselect this row." at bounding box center [88, 257] width 9 height 9
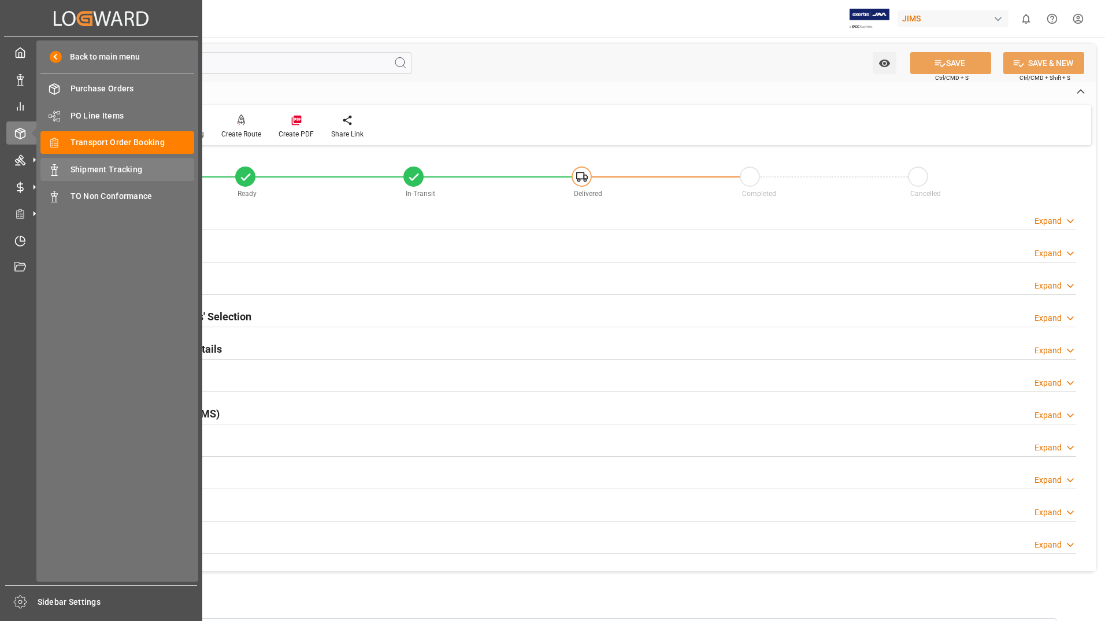
click at [132, 175] on span "Shipment Tracking" at bounding box center [133, 170] width 124 height 12
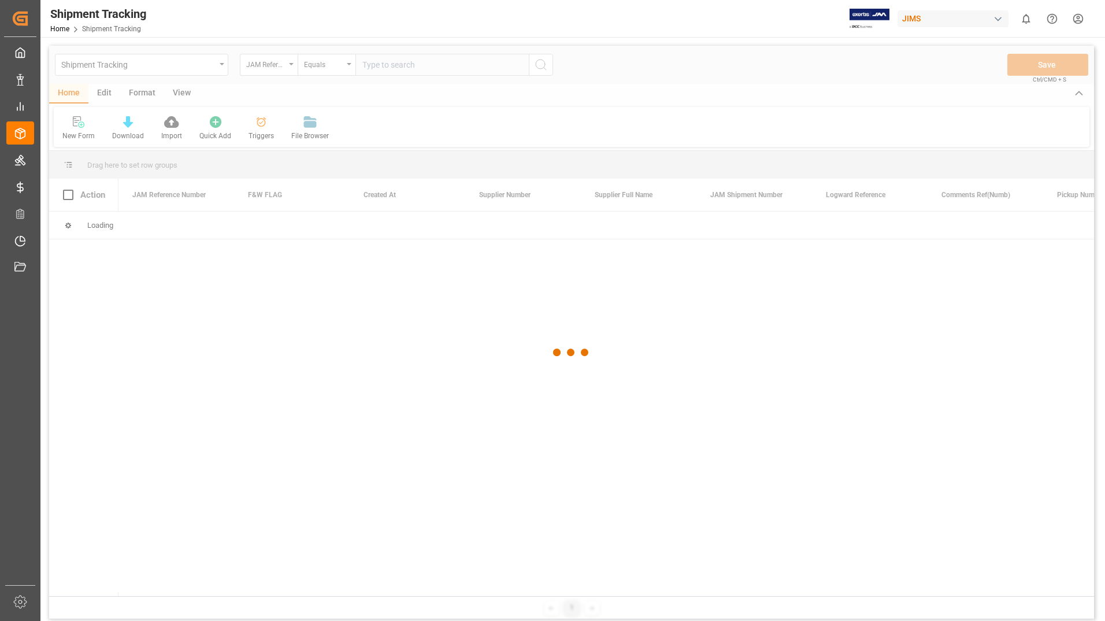
click at [403, 65] on div at bounding box center [571, 353] width 1045 height 614
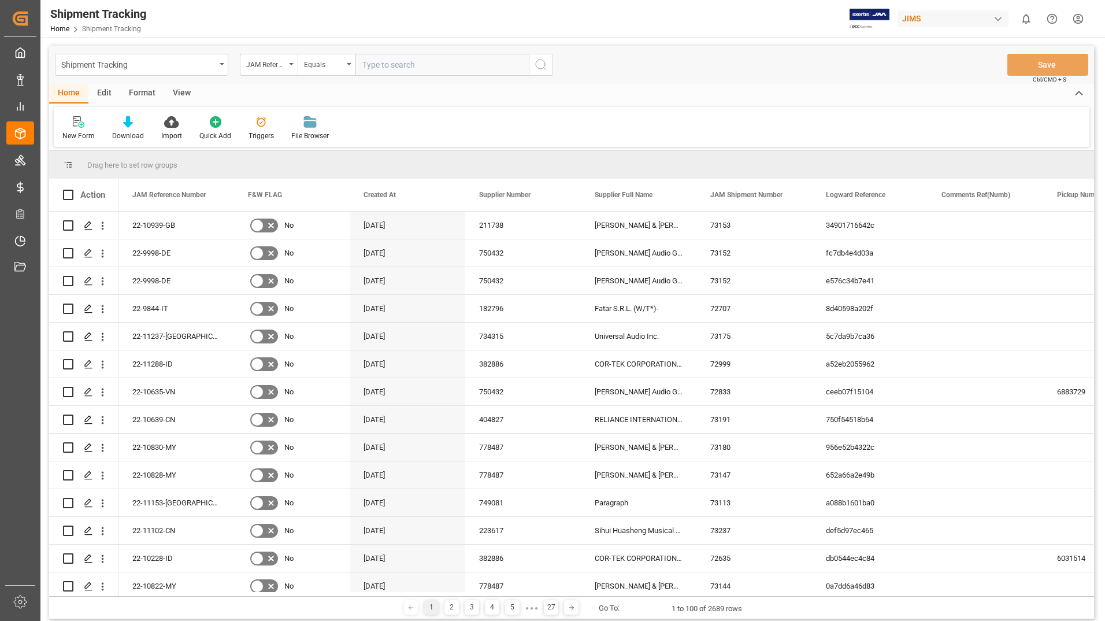
click at [404, 62] on input "text" at bounding box center [441, 65] width 173 height 22
type input "22-11207-US"
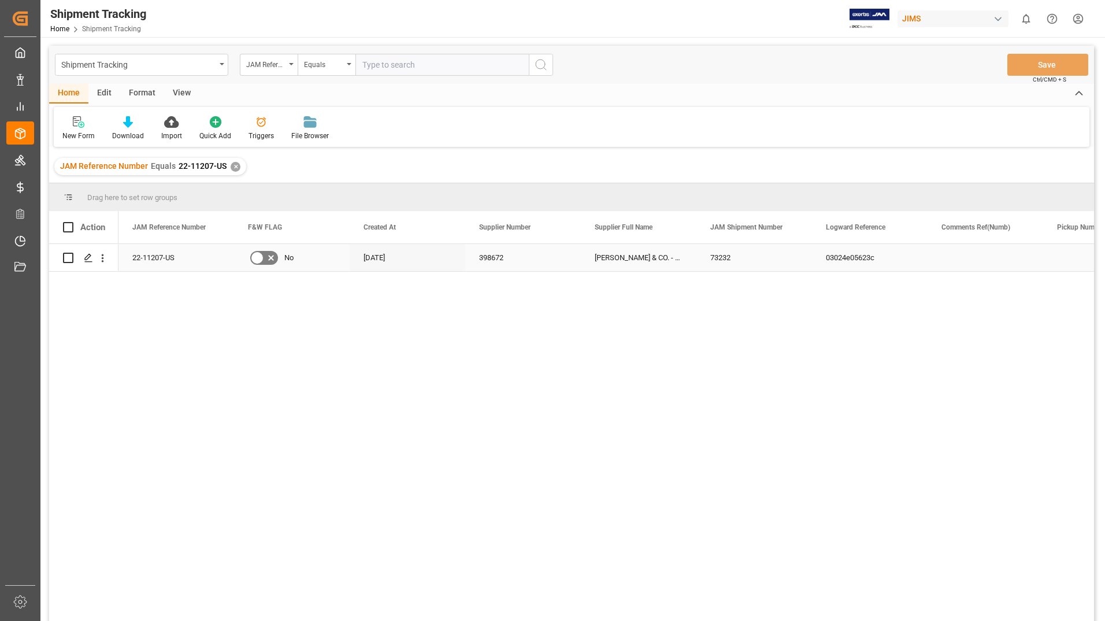
click at [71, 260] on input "Press Space to toggle row selection (unchecked)" at bounding box center [68, 258] width 10 height 10
checkbox input "true"
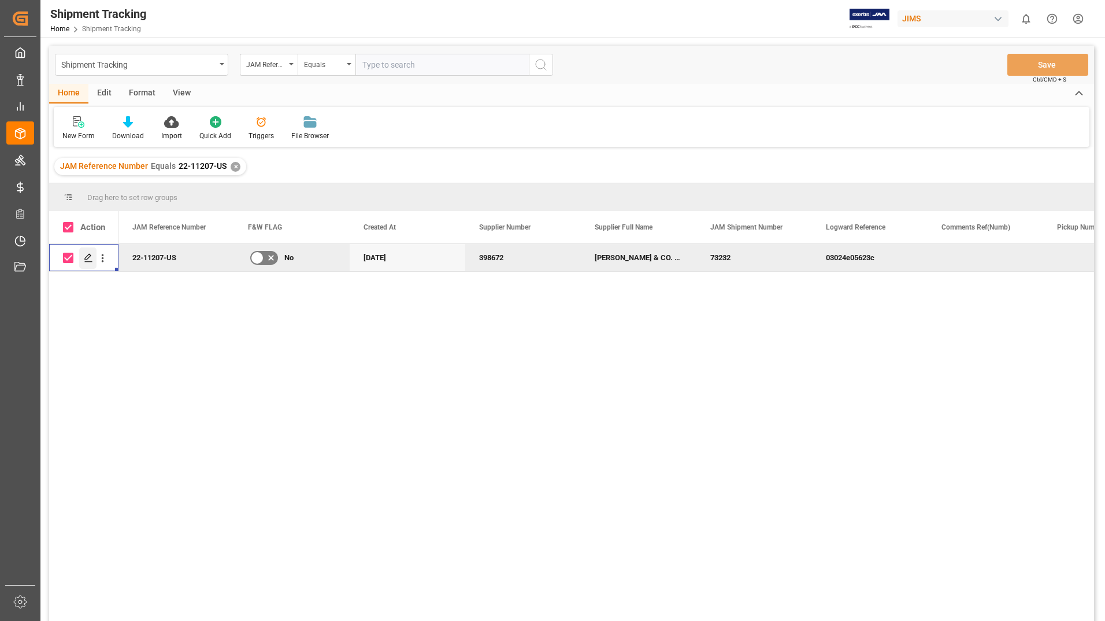
click at [84, 258] on icon "Press SPACE to deselect this row." at bounding box center [88, 257] width 9 height 9
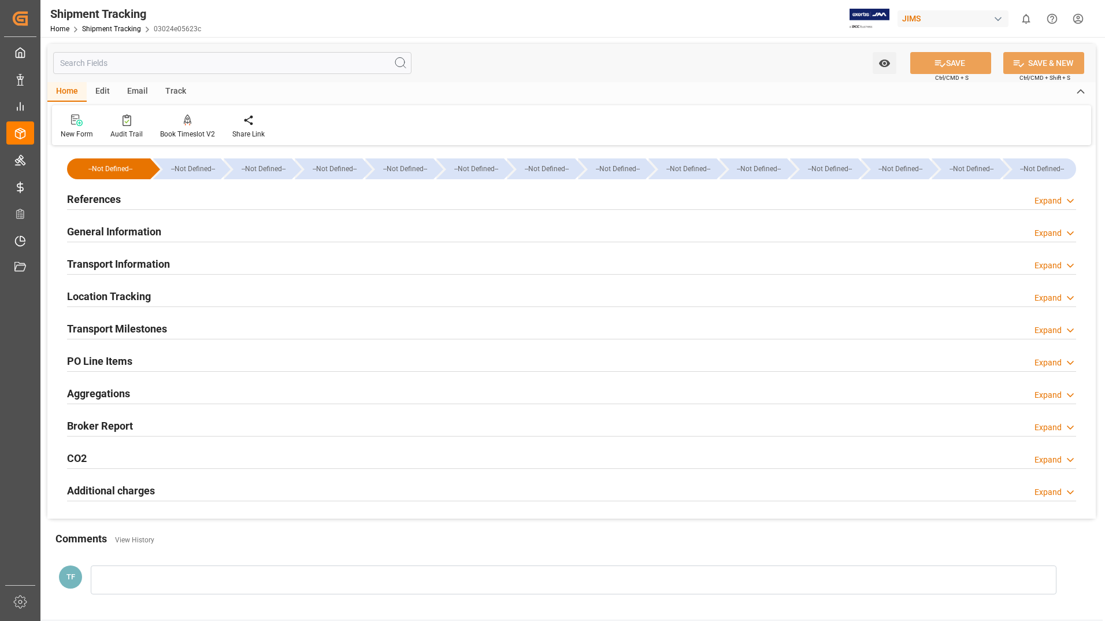
click at [472, 105] on div "Home Edit Email Track New Form Audit Trail Book Timeslot V2 Book a Timeslot for…" at bounding box center [571, 113] width 1048 height 63
click at [191, 133] on div "Book Timeslot V2" at bounding box center [187, 134] width 55 height 10
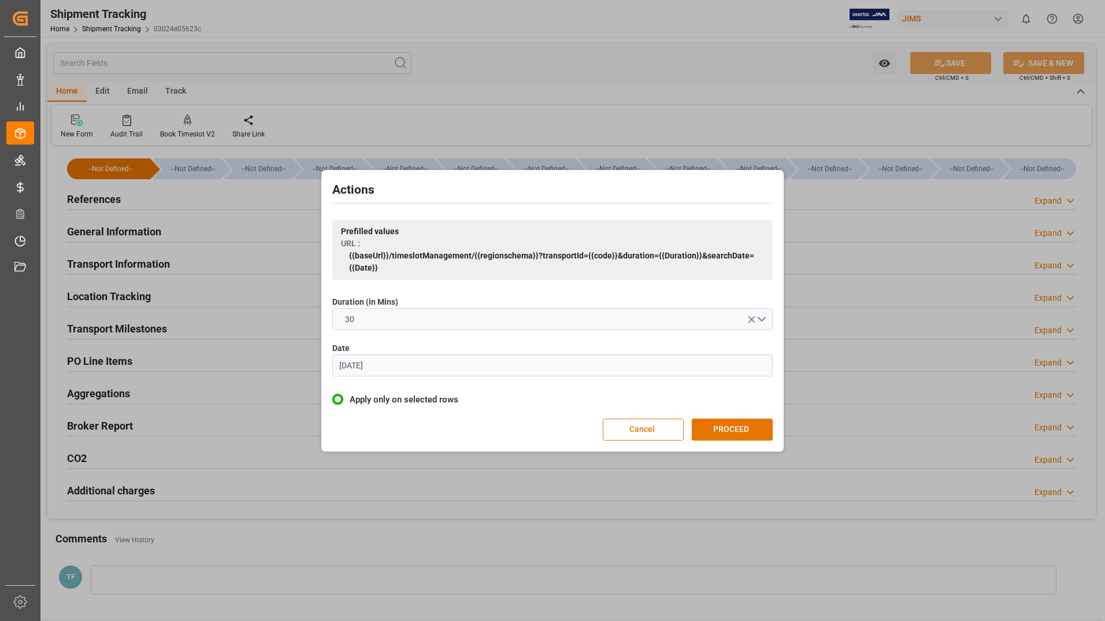
click at [502, 94] on div "Actions Prefilled values URL : {{baseUrl}}/timeslotManagement/{{regionschema}}?…" at bounding box center [552, 310] width 1105 height 621
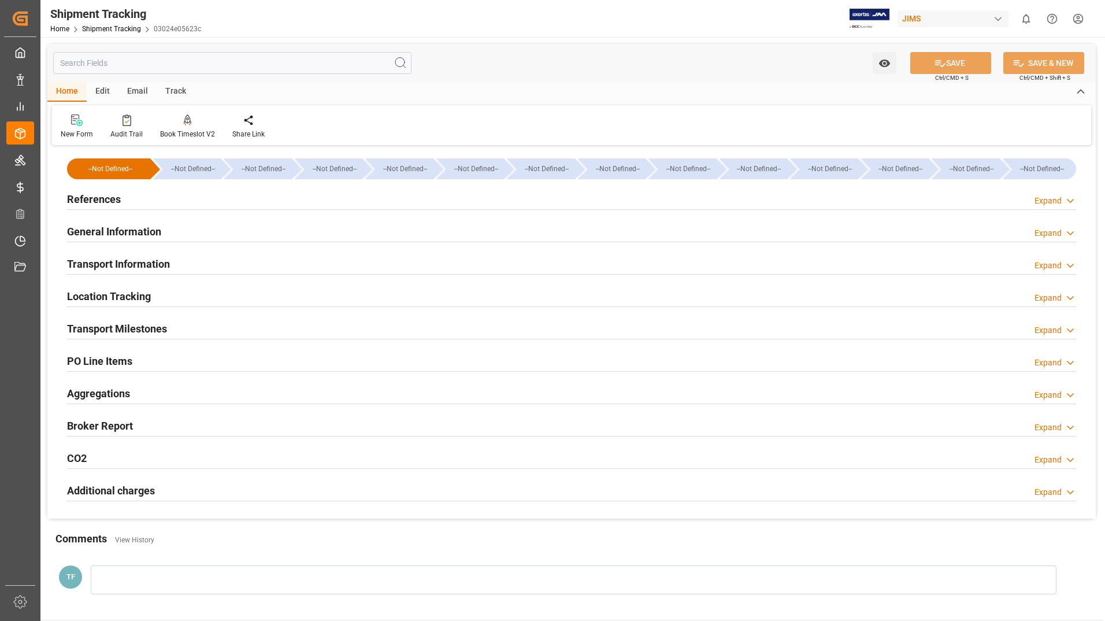
click at [363, 109] on div "New Form Audit Trail Book Timeslot V2 Book a Timeslot for the shipment Share Li…" at bounding box center [571, 125] width 1039 height 40
click at [345, 339] on div "Transport Milestones Expand" at bounding box center [571, 329] width 1025 height 32
click at [255, 17] on div "Shipment Tracking Home Shipment Tracking 03024e05623c [PERSON_NAME] 0 Notificat…" at bounding box center [568, 18] width 1073 height 37
click at [571, 43] on div "Watch Option SAVE Ctrl/CMD + S SAVE & NEW Ctrl/CMD + Shift + S Home Edit Email …" at bounding box center [571, 328] width 1062 height 583
click at [573, 69] on div "Watch Option SAVE Ctrl/CMD + S SAVE & NEW Ctrl/CMD + Shift + S" at bounding box center [571, 63] width 1048 height 38
